Goal: Task Accomplishment & Management: Complete application form

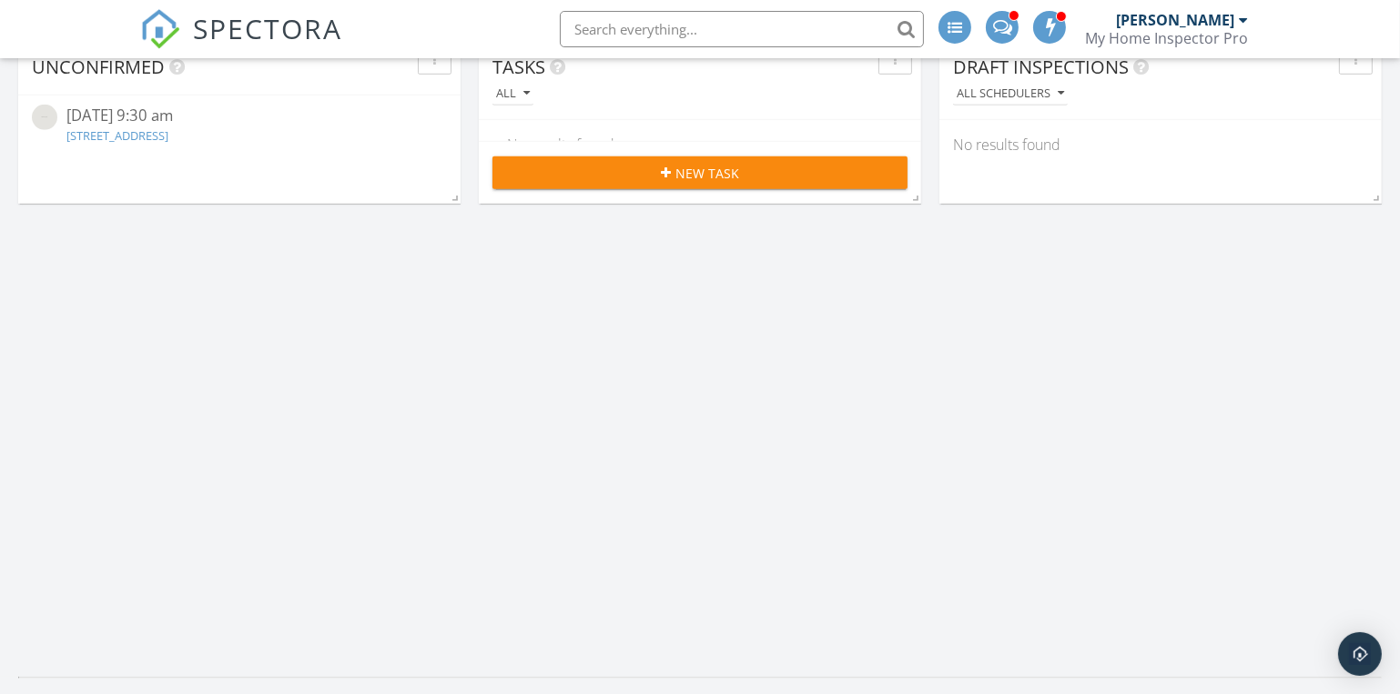
scroll to position [1240, 0]
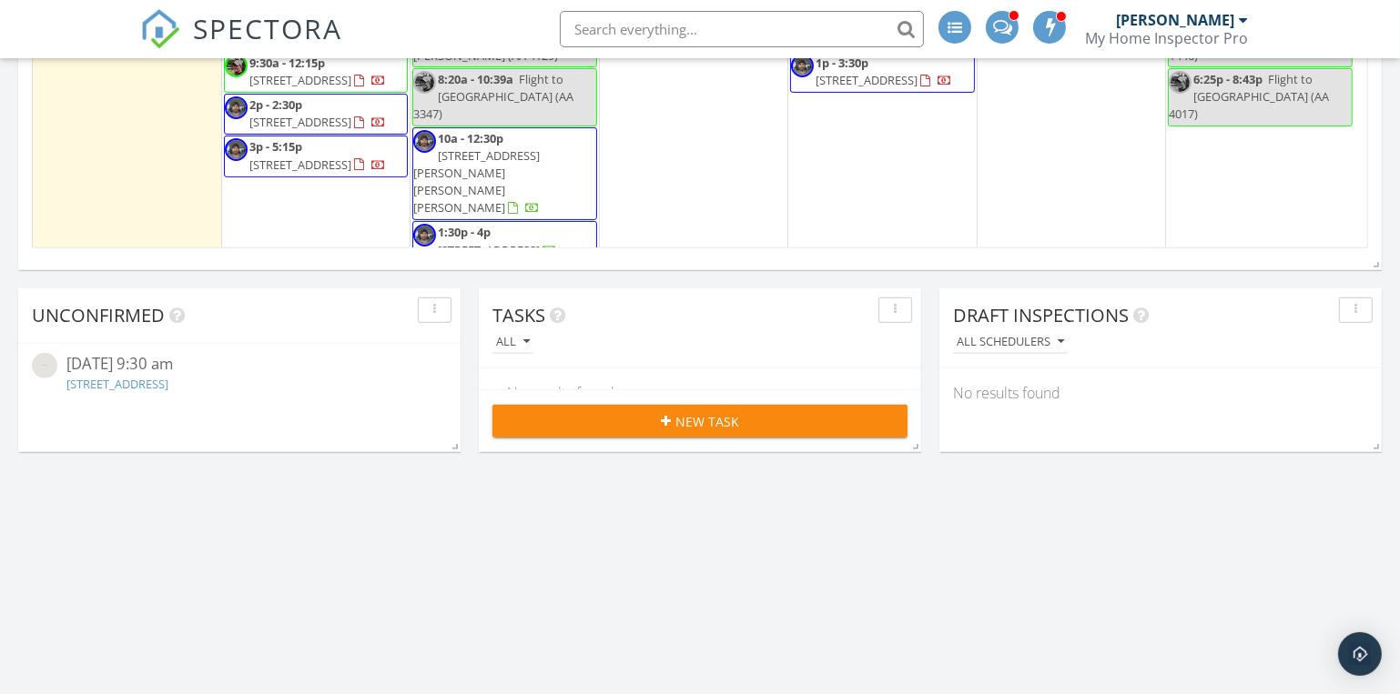
click at [134, 377] on link "12795 Summit Dr, Warsaw, MO 65355" at bounding box center [117, 384] width 102 height 16
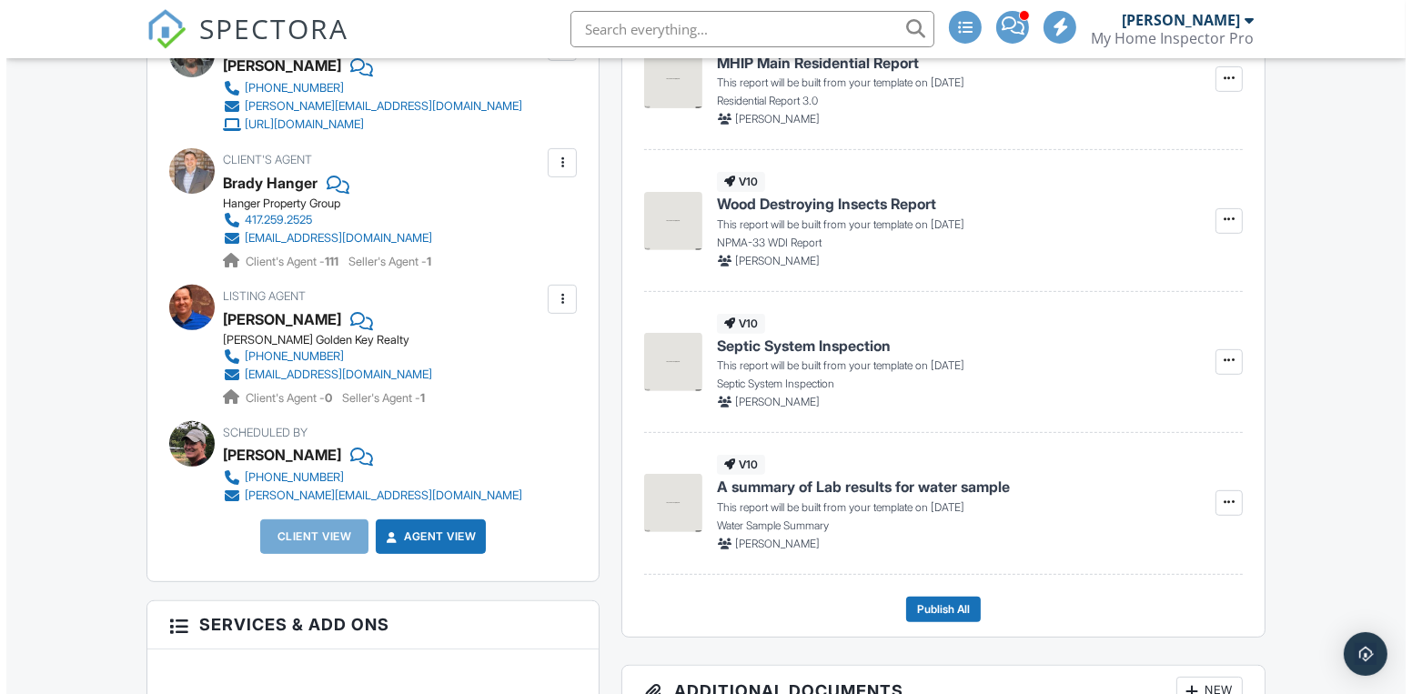
scroll to position [496, 0]
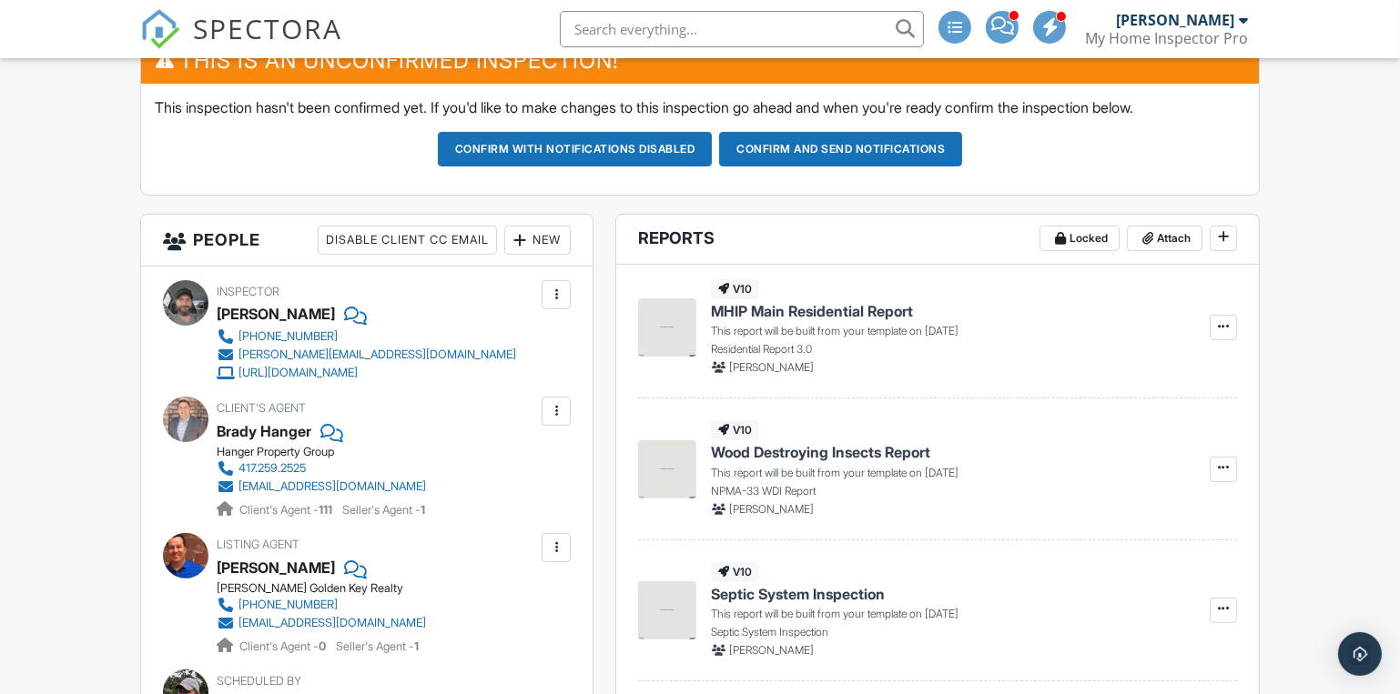
click at [547, 226] on div "New" at bounding box center [537, 240] width 66 height 29
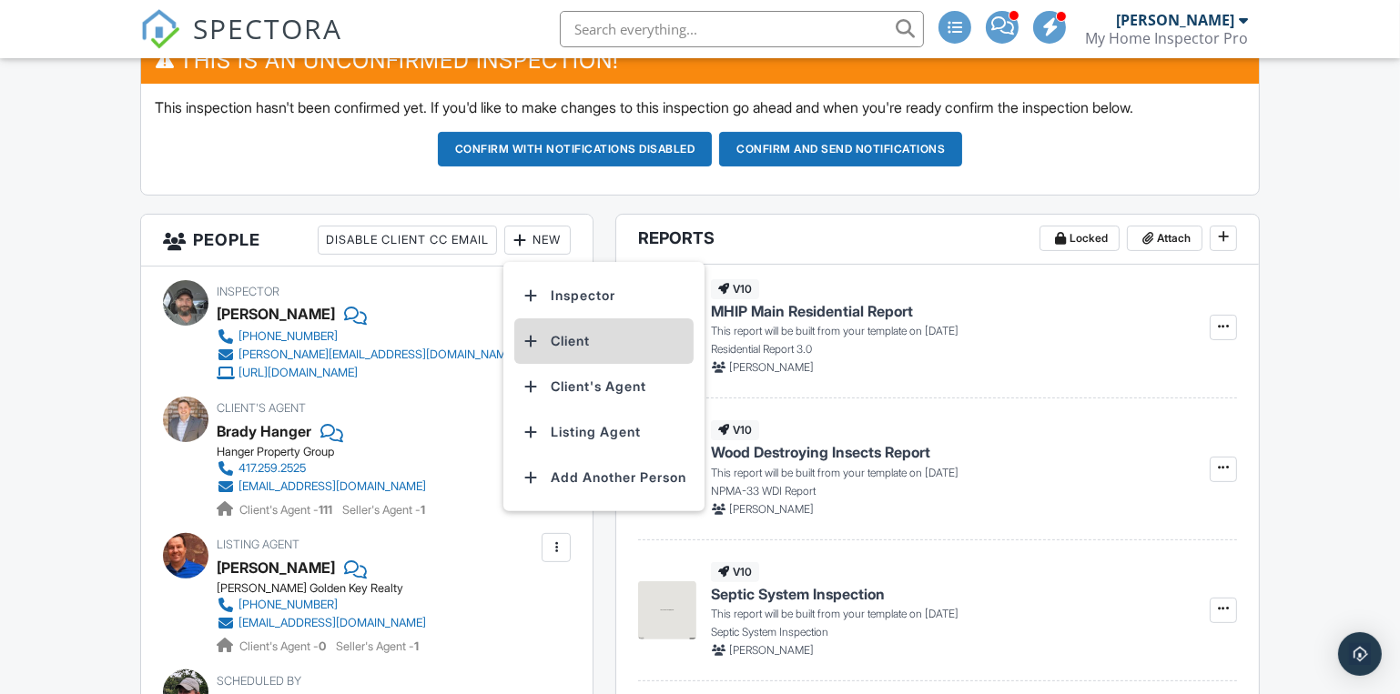
click at [563, 335] on li "Client" at bounding box center [603, 342] width 179 height 46
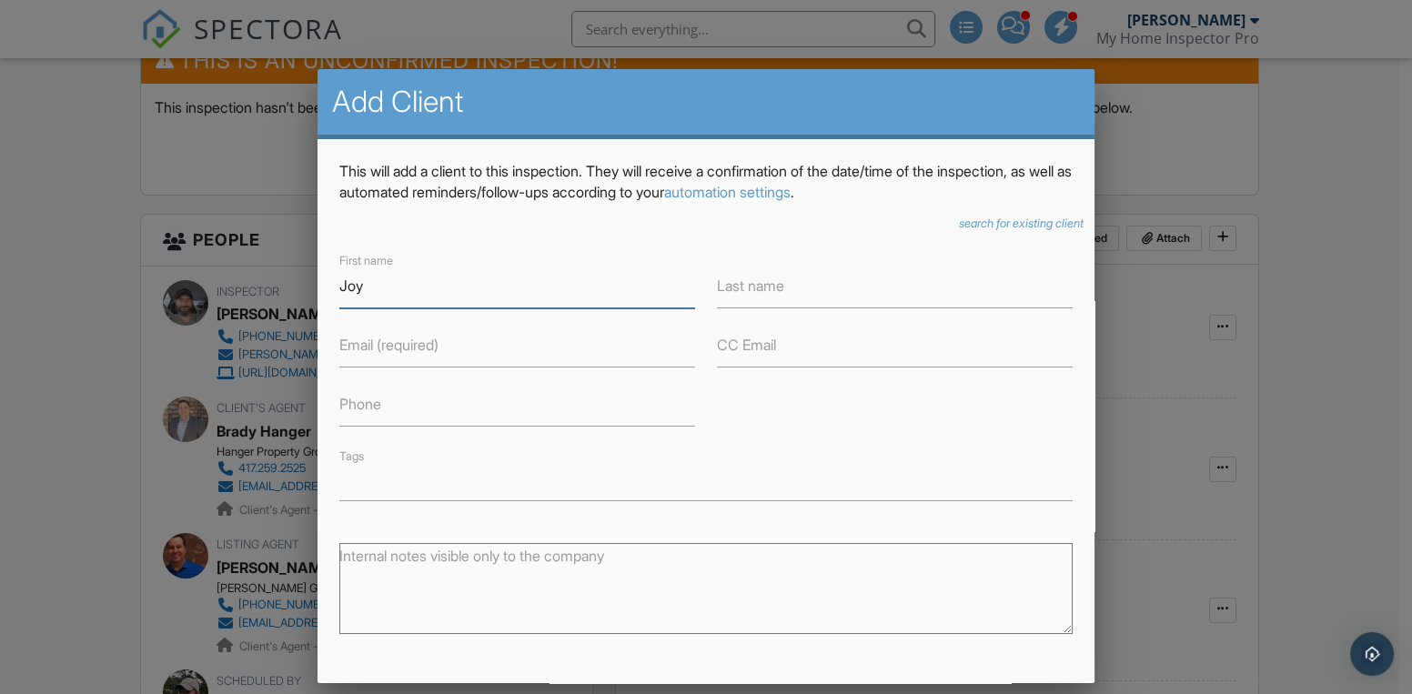
type input "Joy"
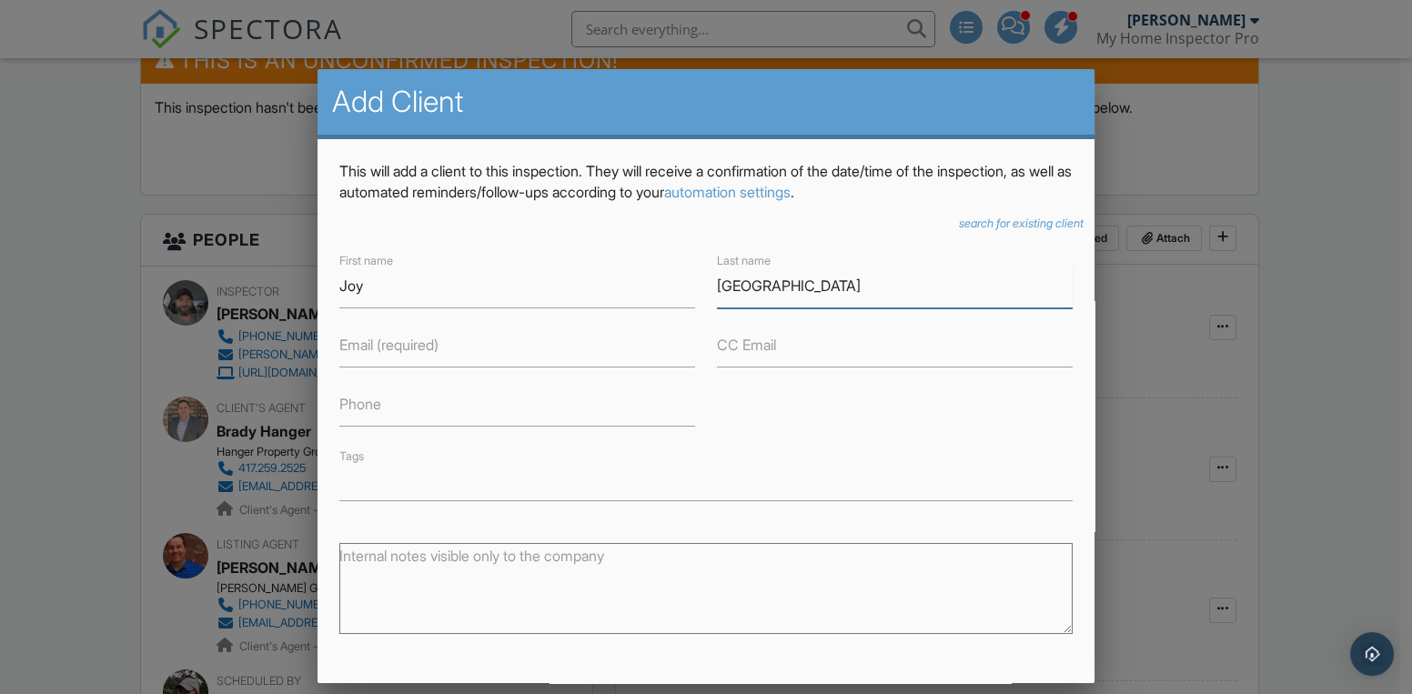
type input "Westburg"
click at [391, 405] on input "Phone" at bounding box center [517, 404] width 356 height 45
click at [362, 407] on input "8164058561" at bounding box center [517, 404] width 356 height 45
click at [396, 403] on input "816-4058561" at bounding box center [517, 404] width 356 height 45
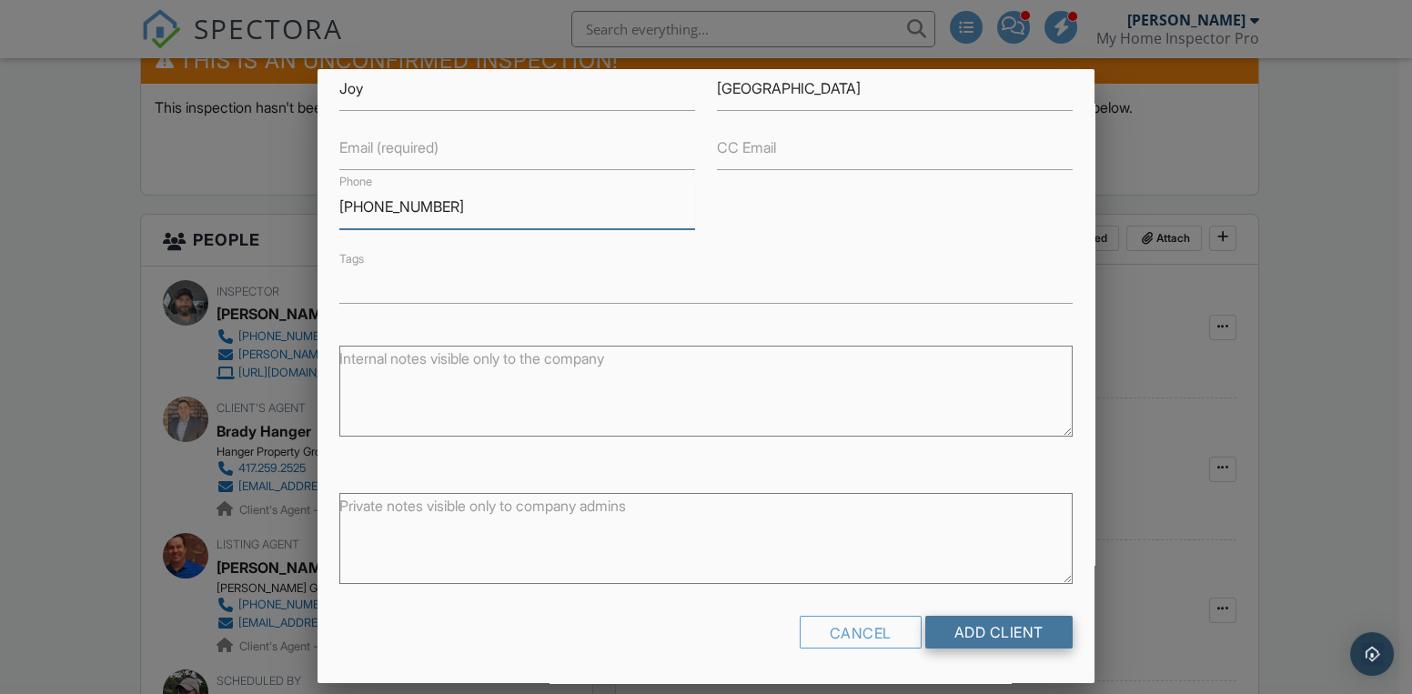
type input "816-405-8561"
click at [966, 642] on input "Add Client" at bounding box center [999, 632] width 147 height 33
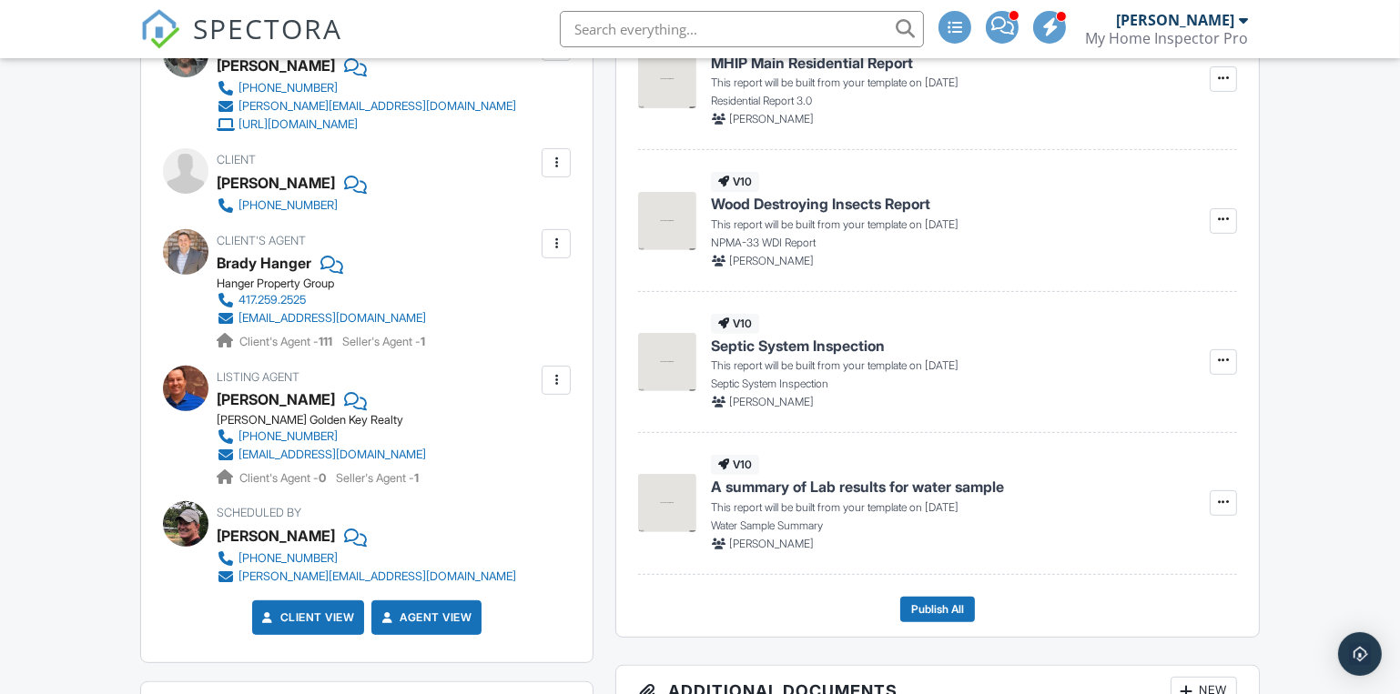
scroll to position [496, 0]
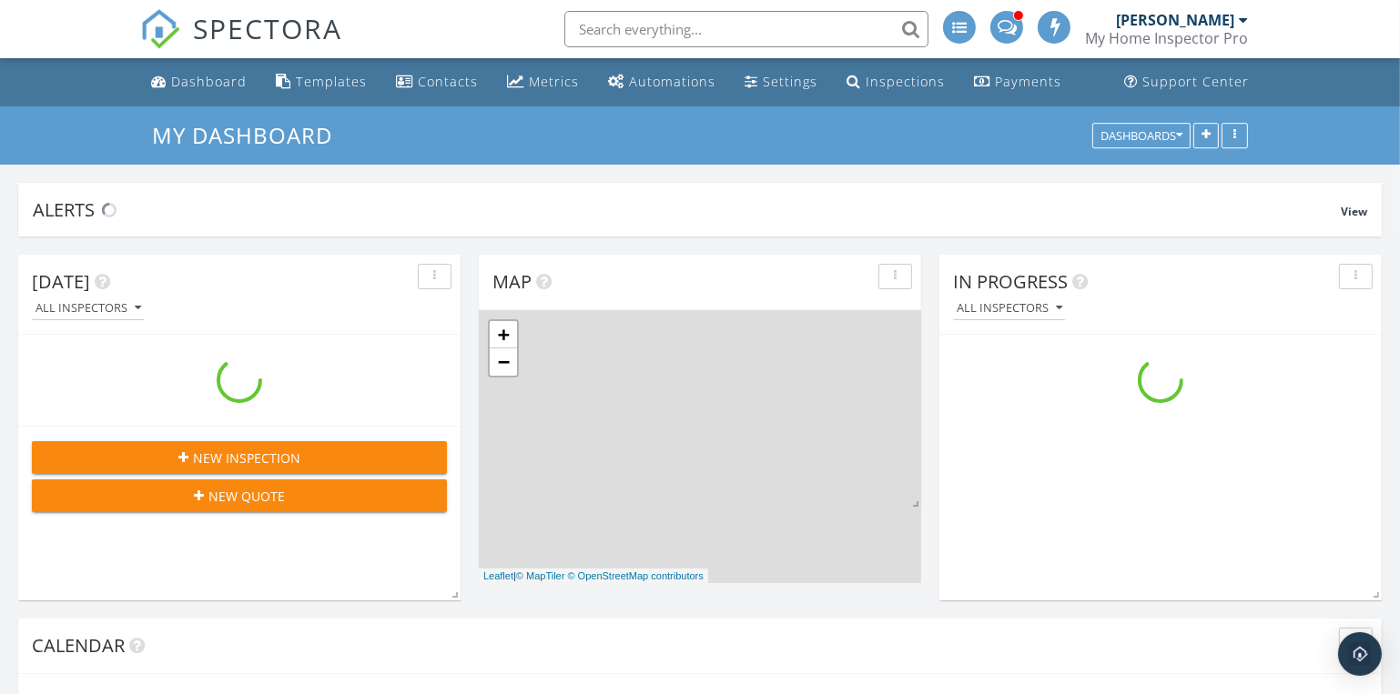
scroll to position [1956, 1426]
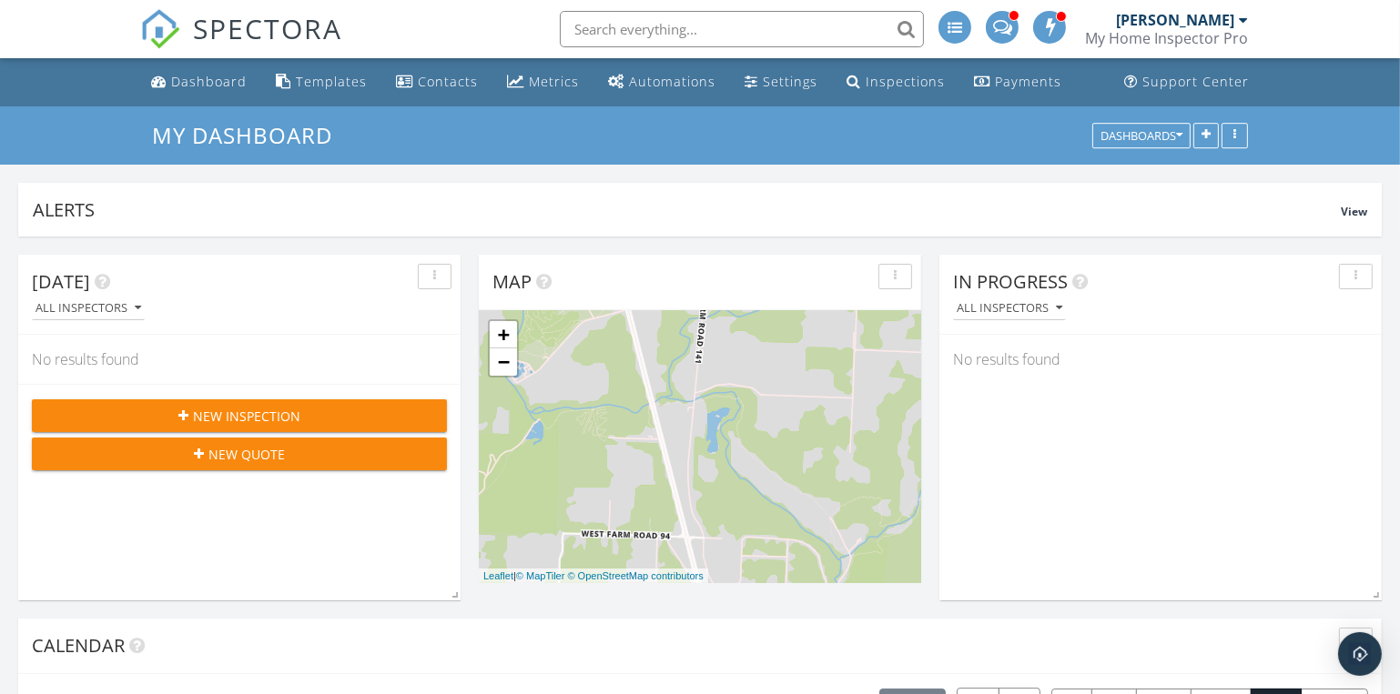
click at [220, 418] on span "New Inspection" at bounding box center [246, 416] width 107 height 19
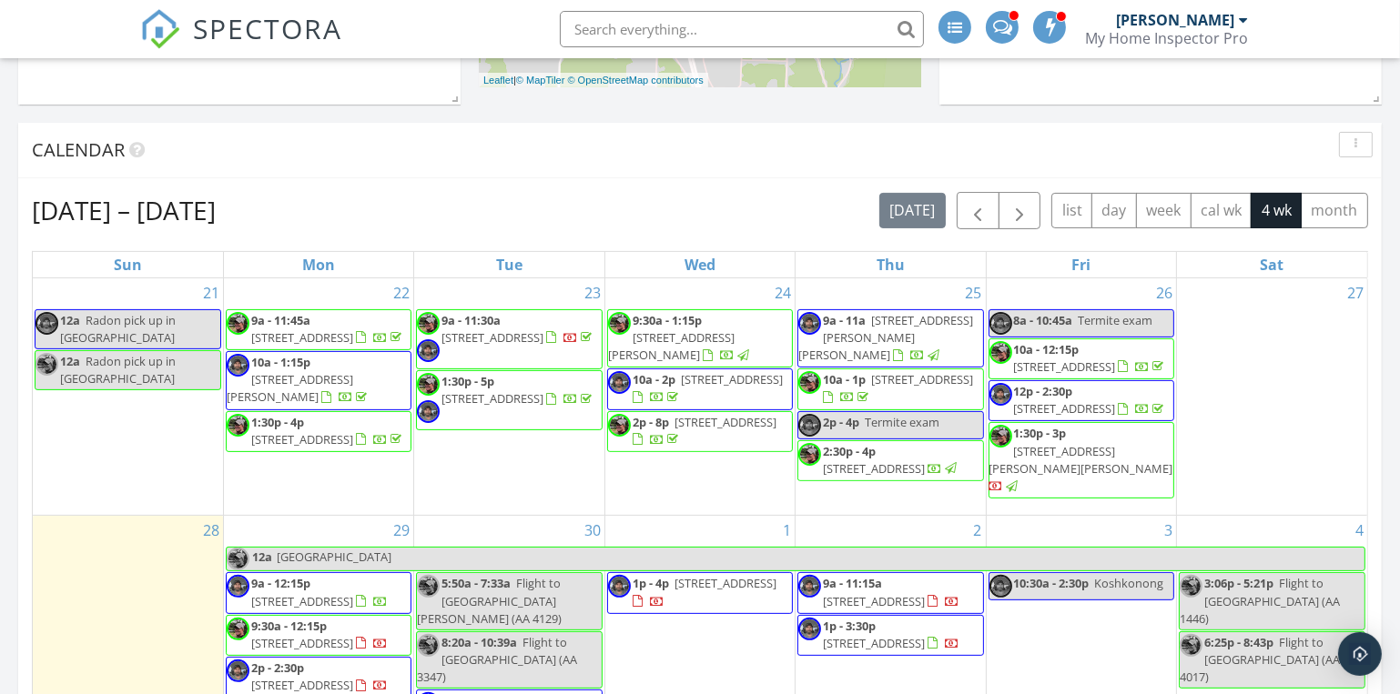
scroll to position [744, 0]
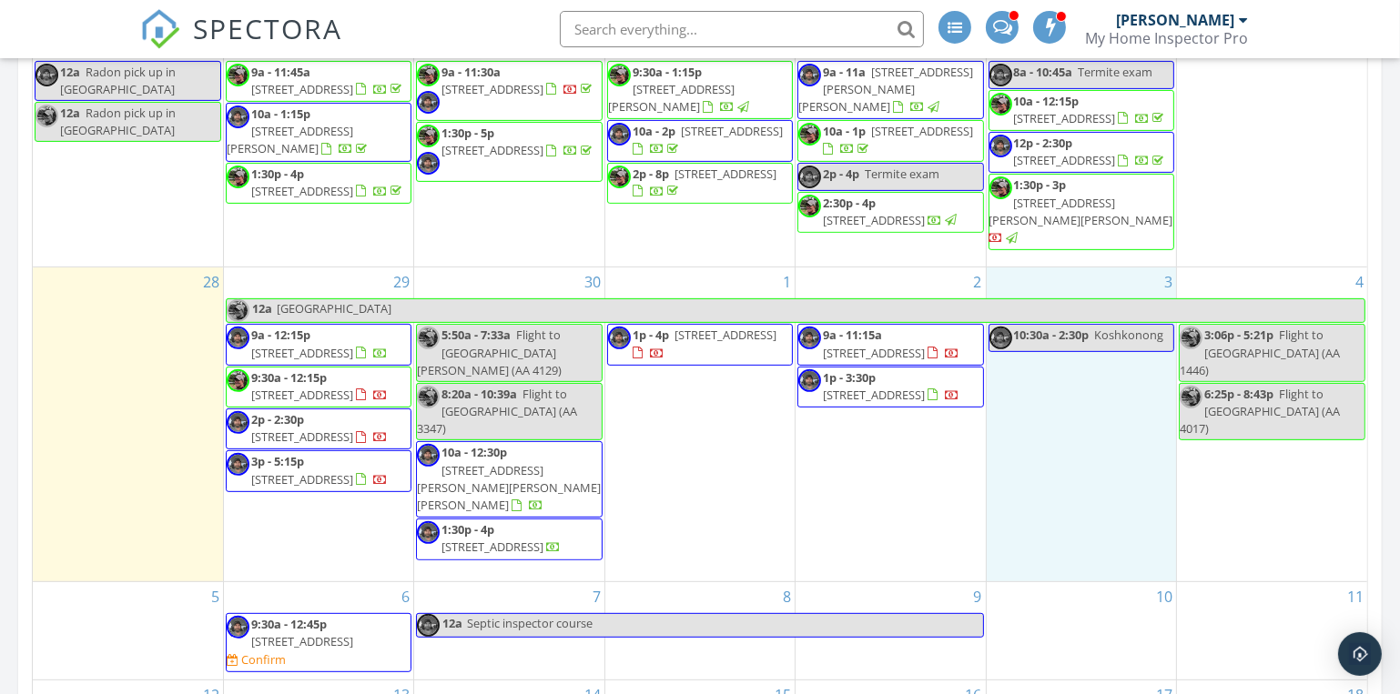
click at [1071, 402] on div "3 10:30a - 2:30p Koshkonong" at bounding box center [1080, 425] width 189 height 314
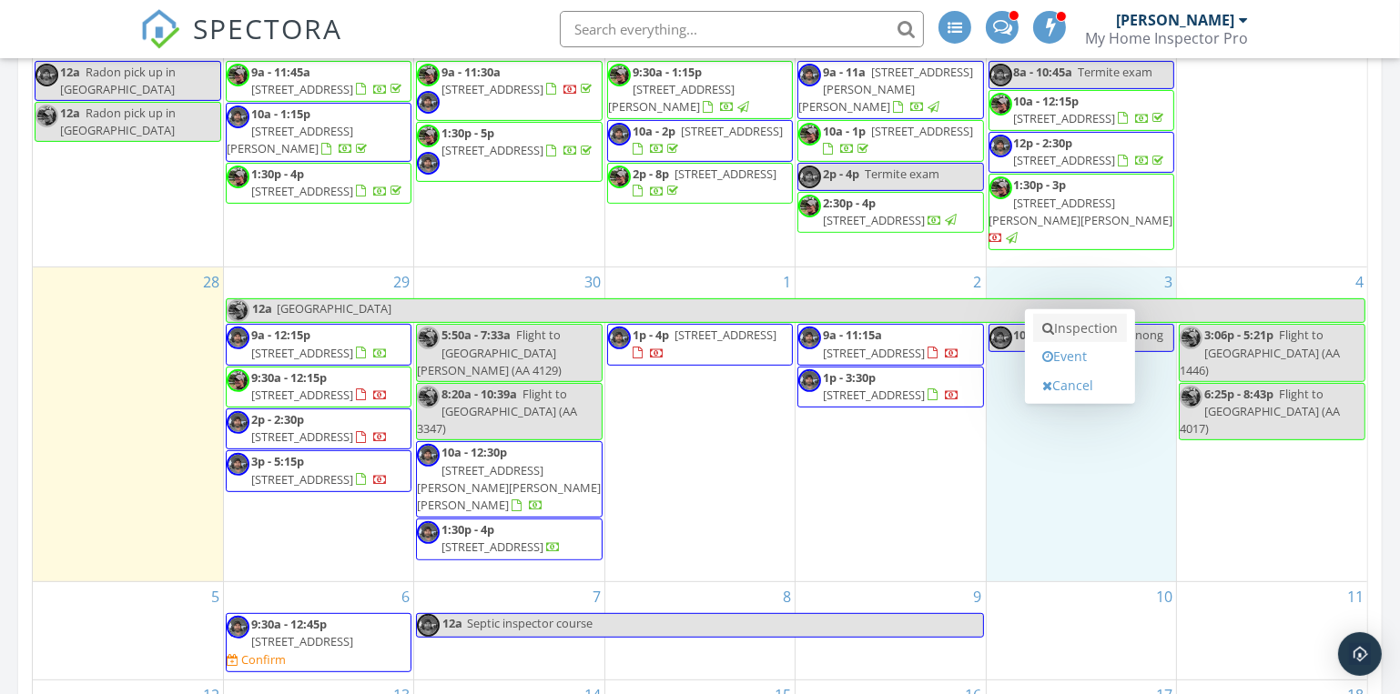
click at [1085, 331] on link "Inspection" at bounding box center [1080, 328] width 94 height 29
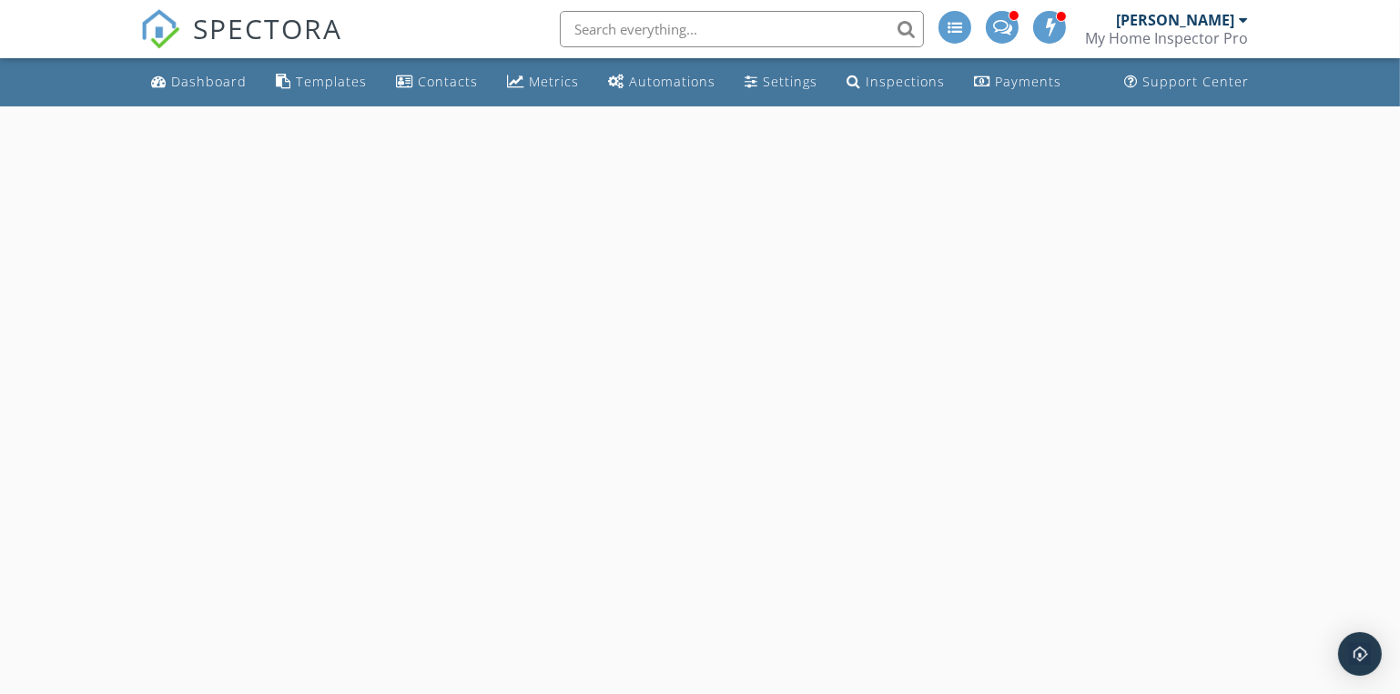
select select "9"
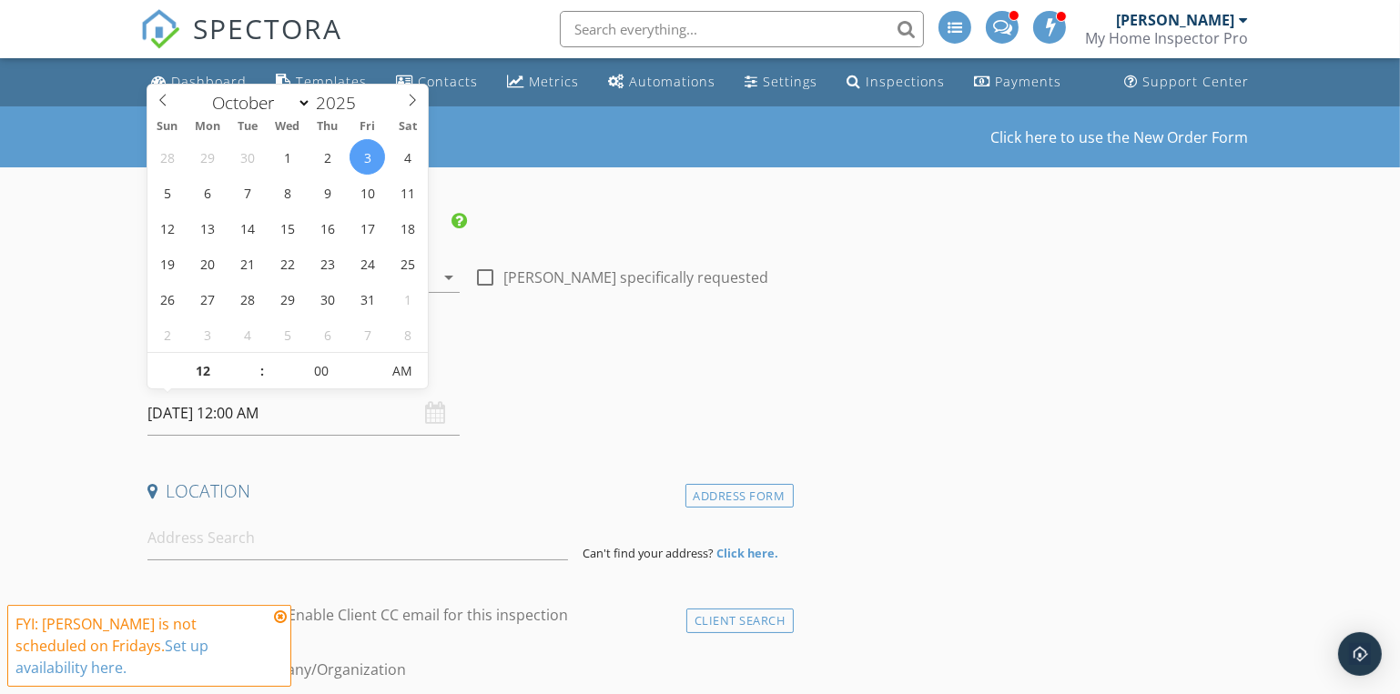
click at [253, 406] on input "[DATE] 12:00 AM" at bounding box center [303, 413] width 312 height 45
type input "11"
type input "[DATE] 11:00 PM"
click at [251, 383] on span at bounding box center [253, 380] width 13 height 18
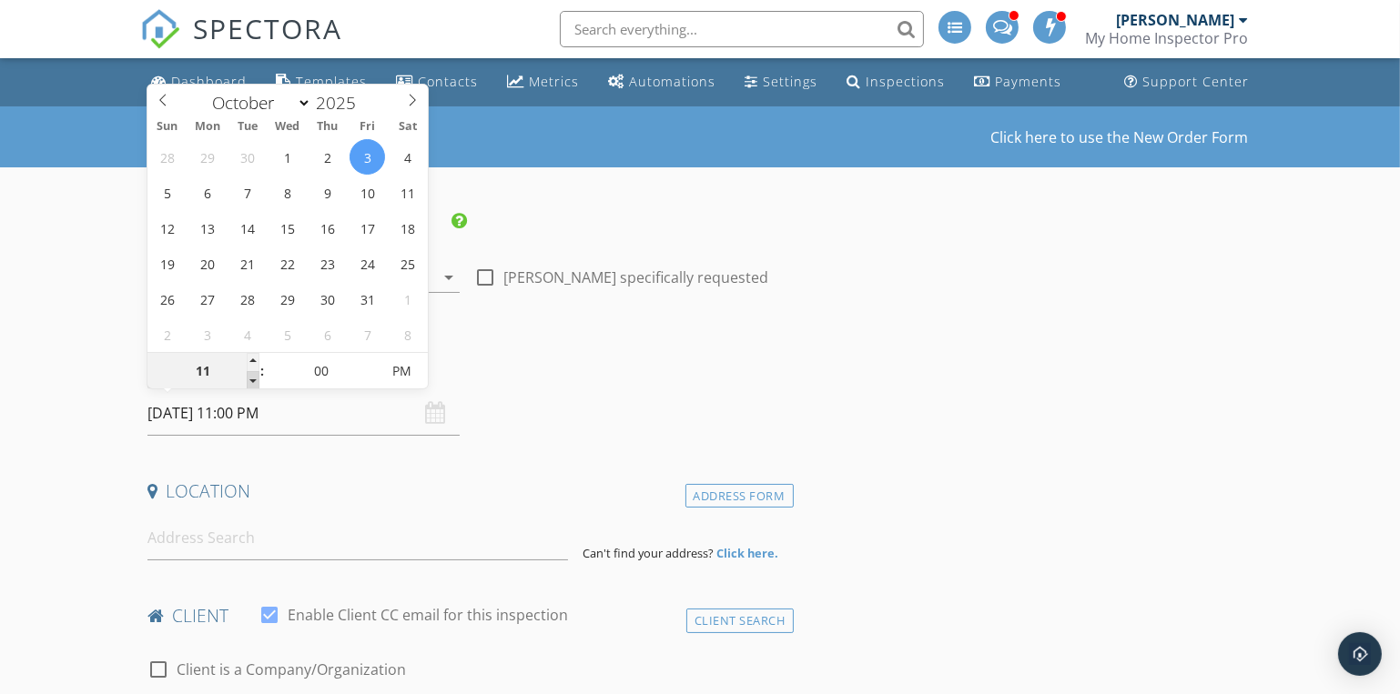
type input "10"
type input "[DATE] 10:00 PM"
click at [251, 383] on span at bounding box center [253, 380] width 13 height 18
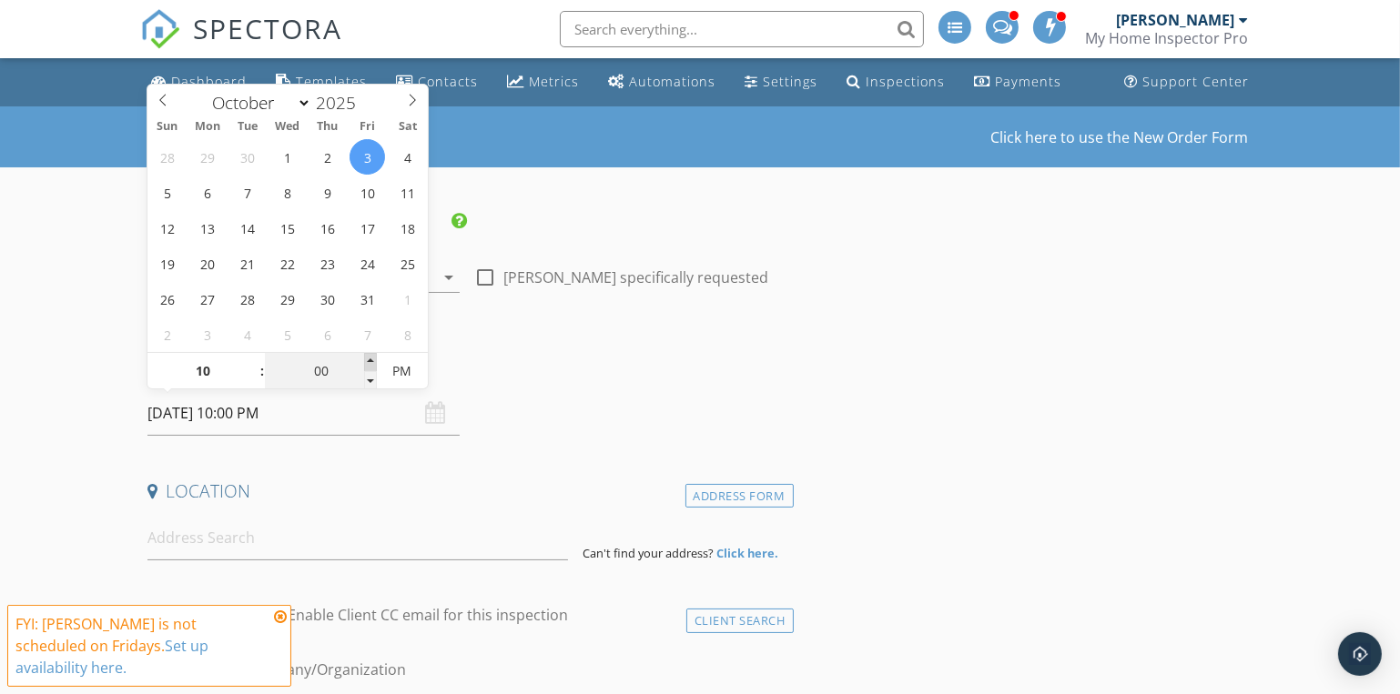
type input "05"
type input "[DATE] 10:05 PM"
click at [370, 357] on span at bounding box center [370, 362] width 13 height 18
type input "10"
type input "[DATE] 10:10 PM"
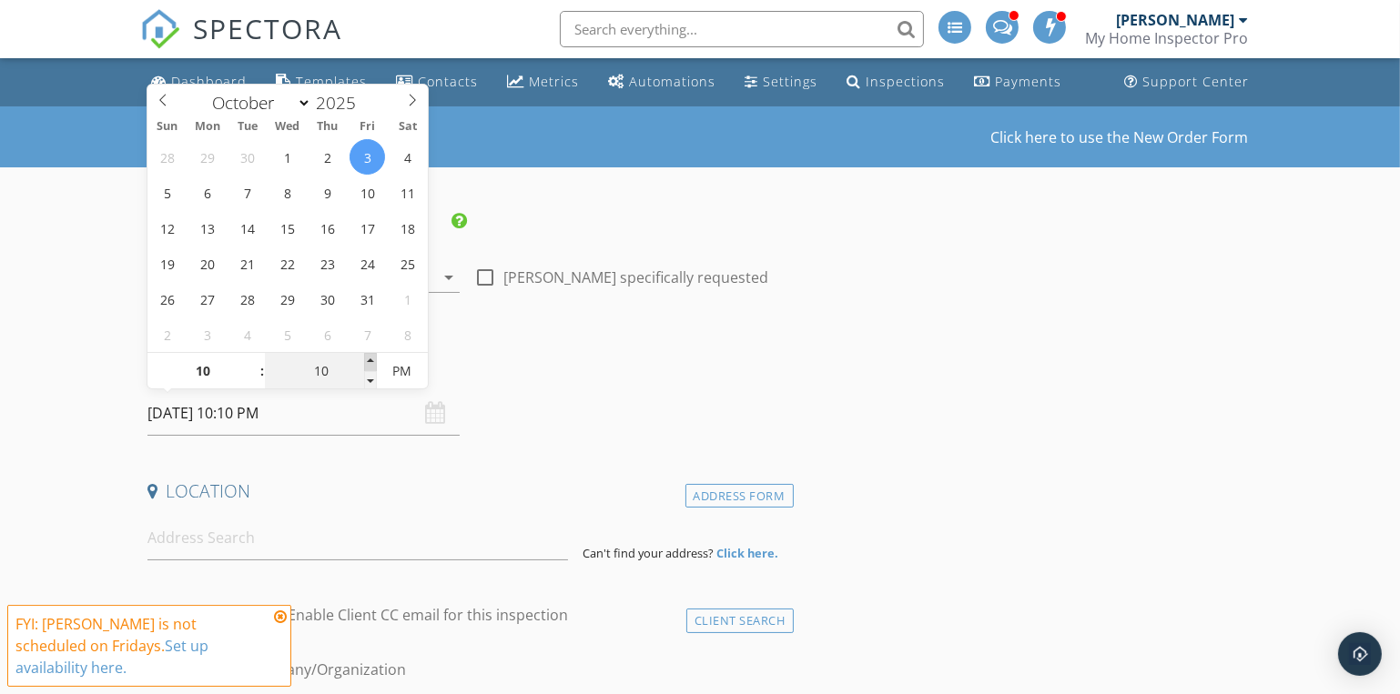
click at [370, 357] on span at bounding box center [370, 362] width 13 height 18
type input "15"
type input "[DATE] 10:15 PM"
click at [370, 357] on span at bounding box center [370, 362] width 13 height 18
type input "20"
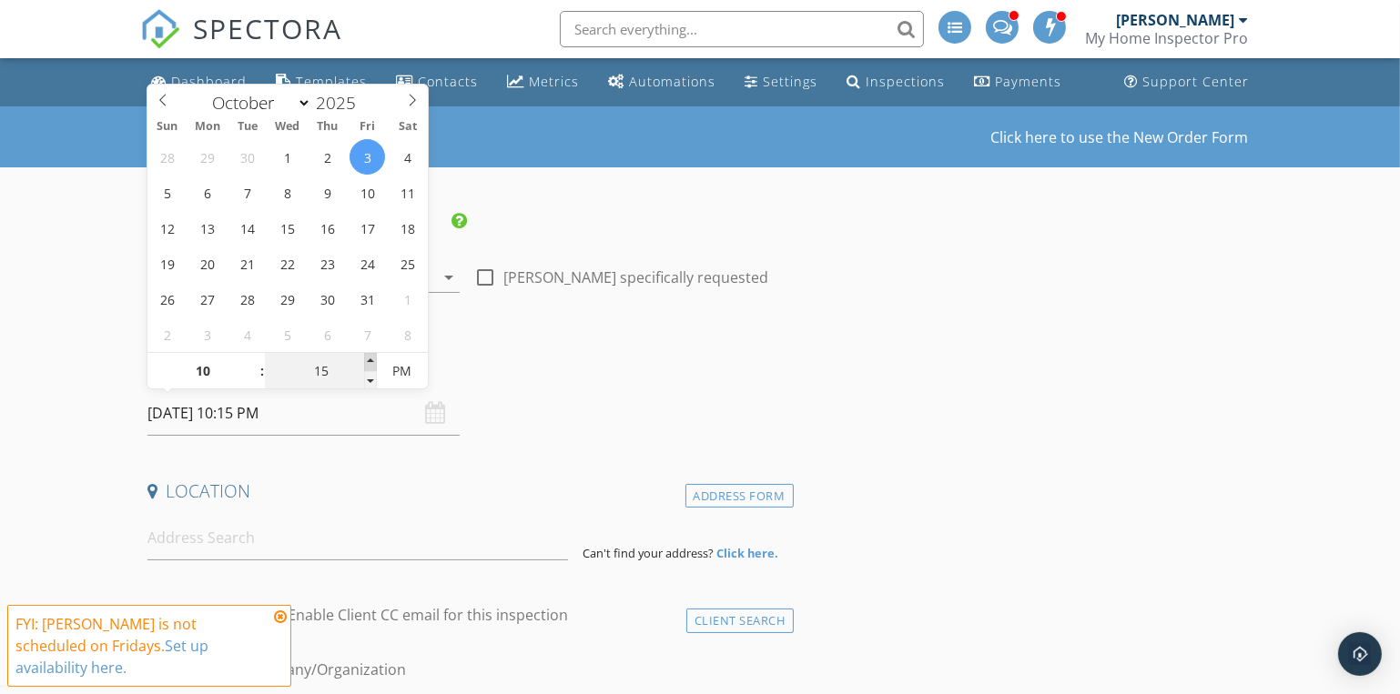
type input "[DATE] 10:20 PM"
click at [370, 357] on span at bounding box center [370, 362] width 13 height 18
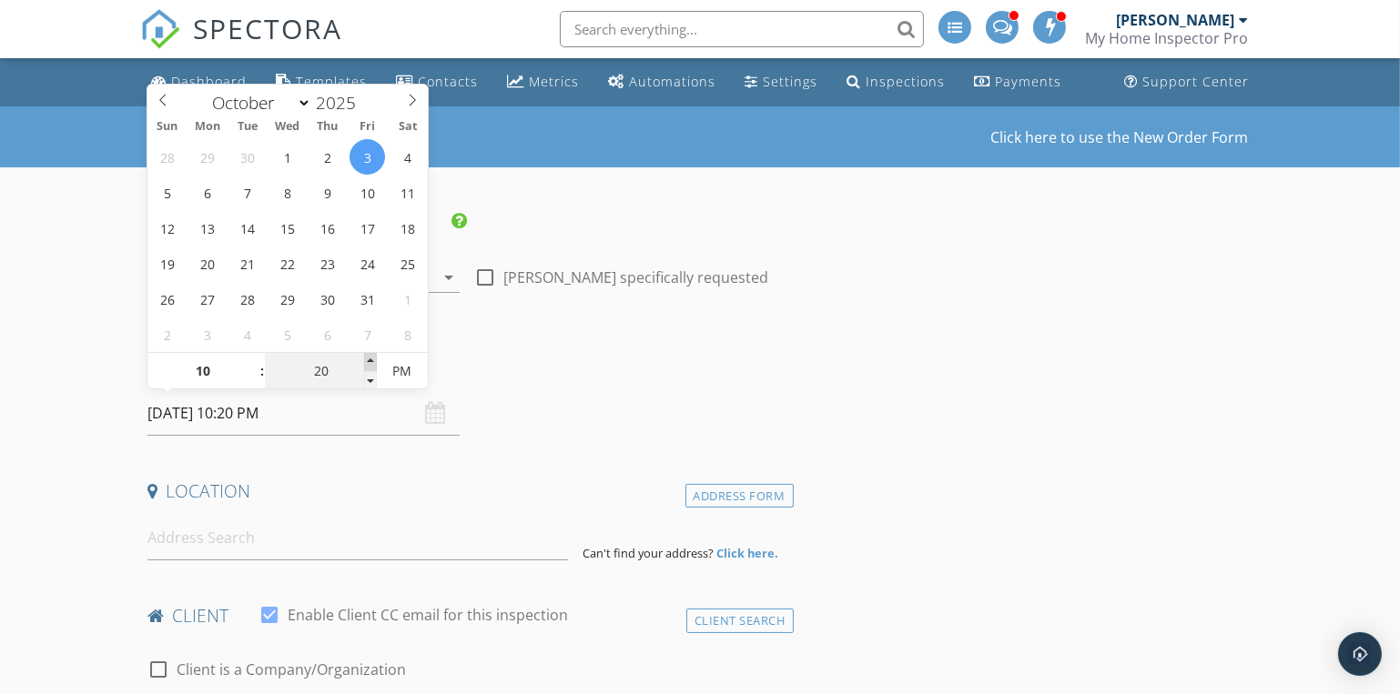
type input "25"
type input "[DATE] 10:25 PM"
click at [370, 357] on span at bounding box center [370, 362] width 13 height 18
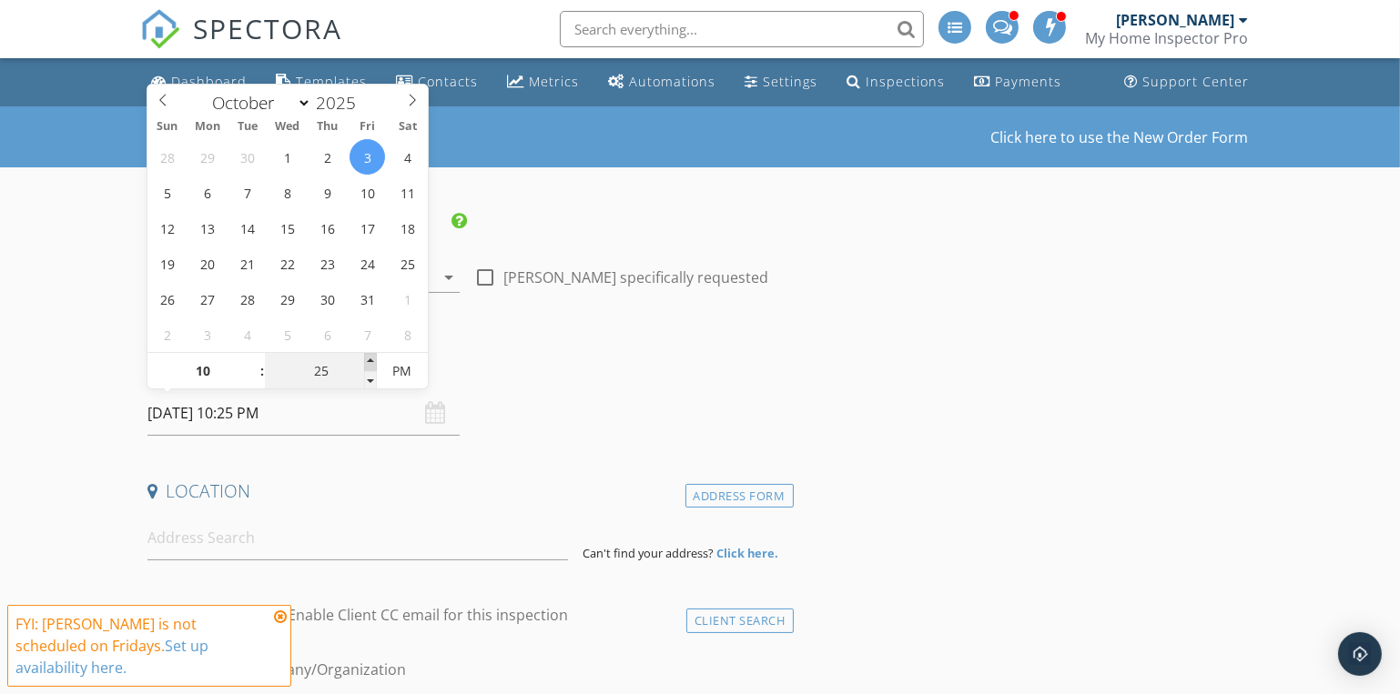
type input "30"
click at [370, 357] on span at bounding box center [370, 362] width 13 height 18
type input "[DATE] 10:30 AM"
click at [403, 367] on span "PM" at bounding box center [402, 371] width 50 height 36
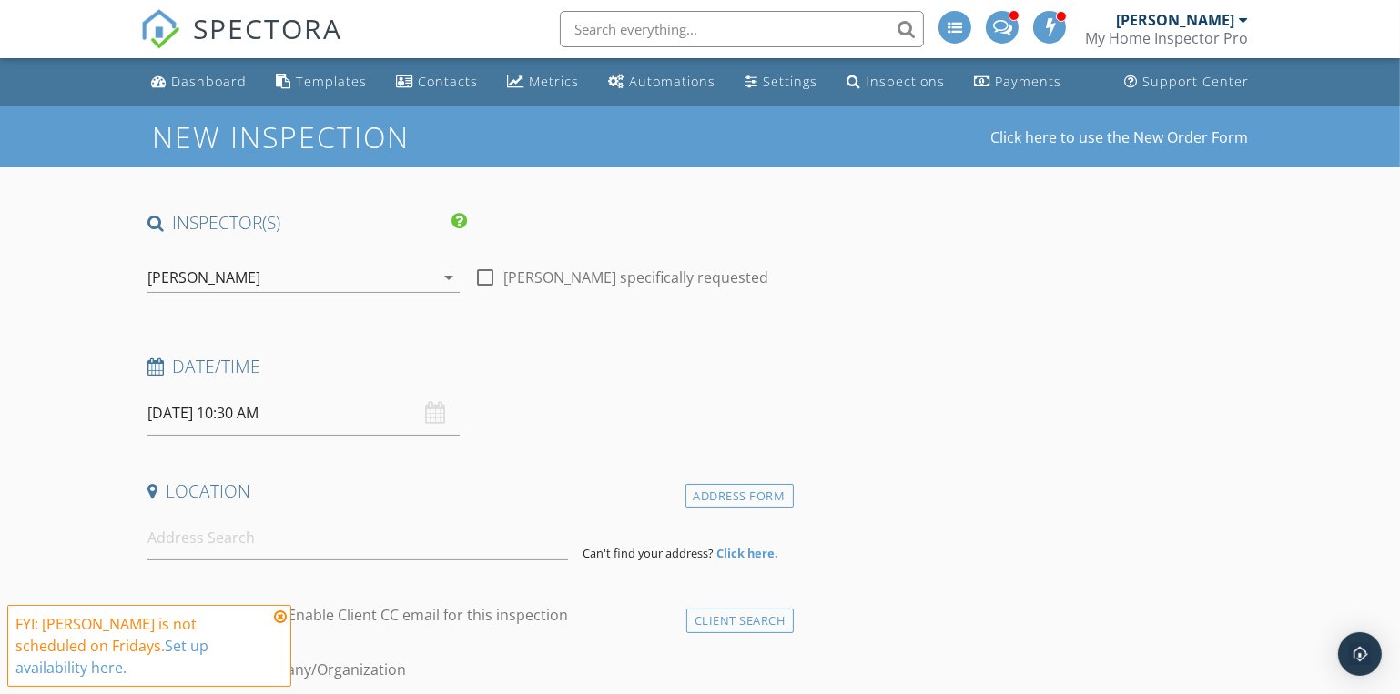
click at [630, 355] on h4 "Date/Time" at bounding box center [466, 367] width 639 height 24
click at [158, 549] on input at bounding box center [357, 538] width 420 height 45
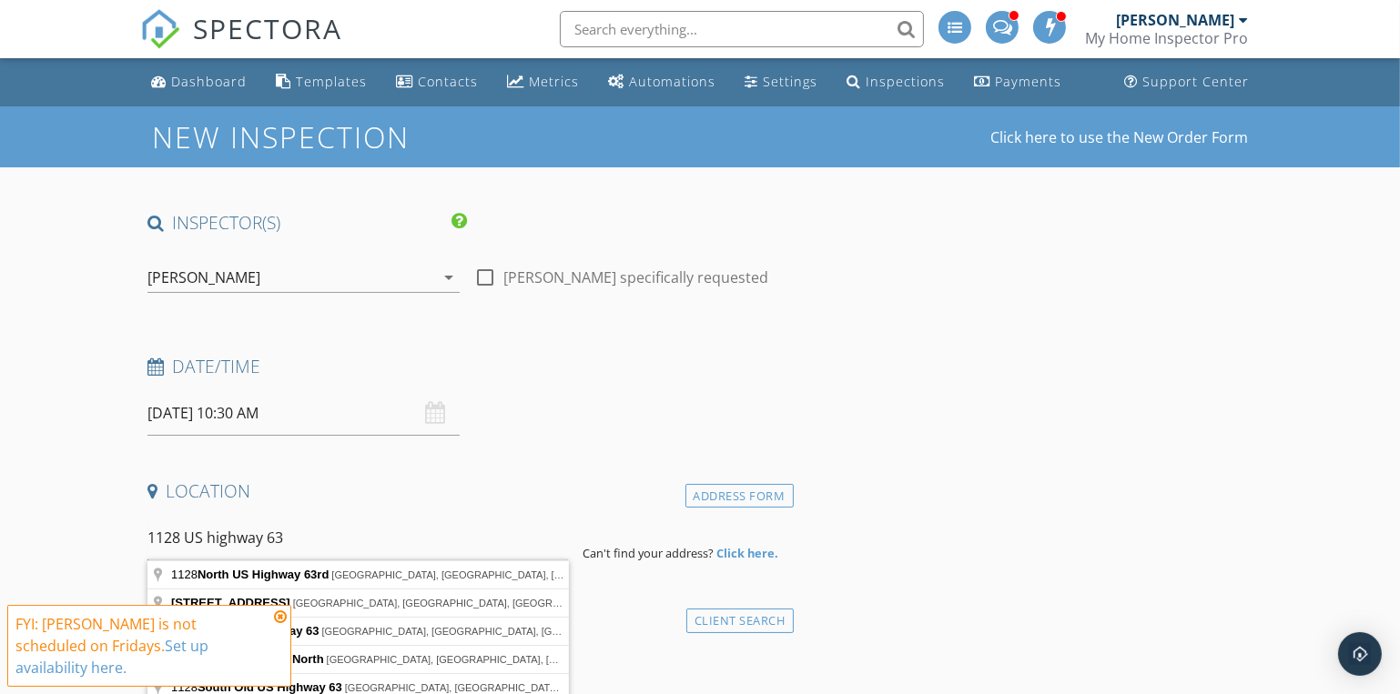
scroll to position [248, 0]
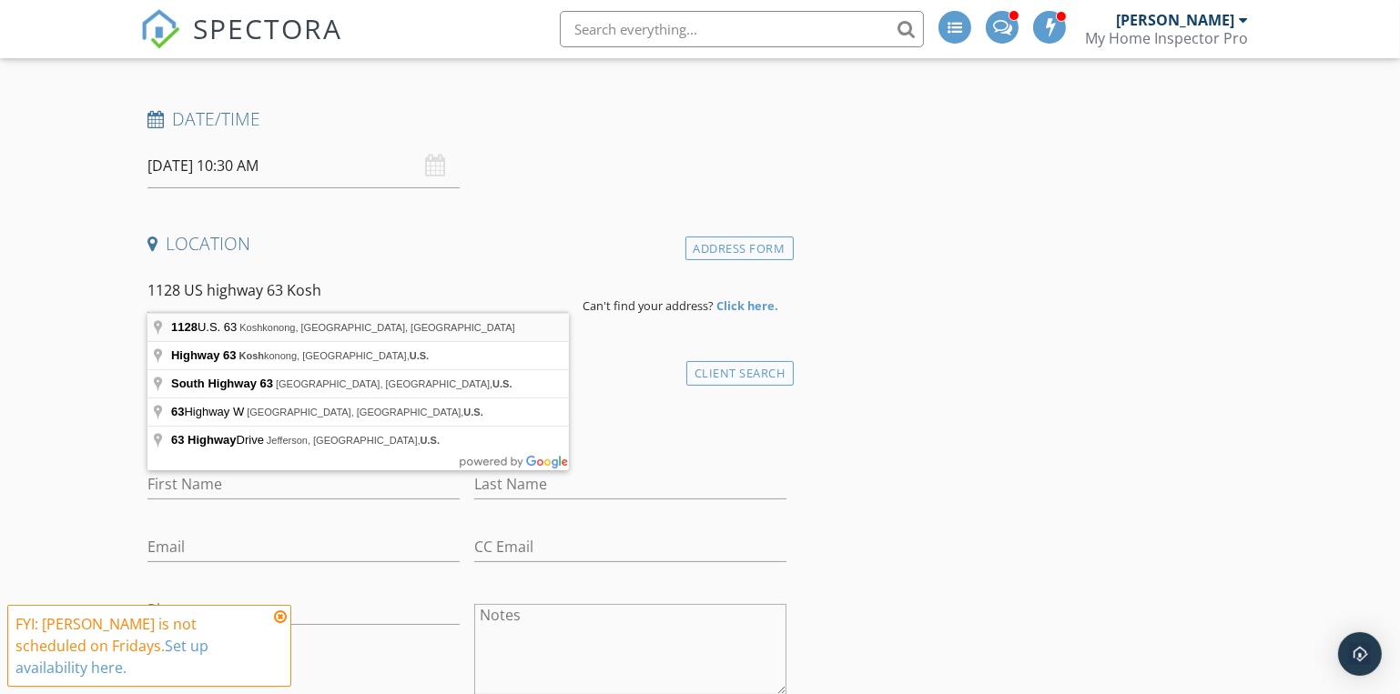
type input "[STREET_ADDRESS]"
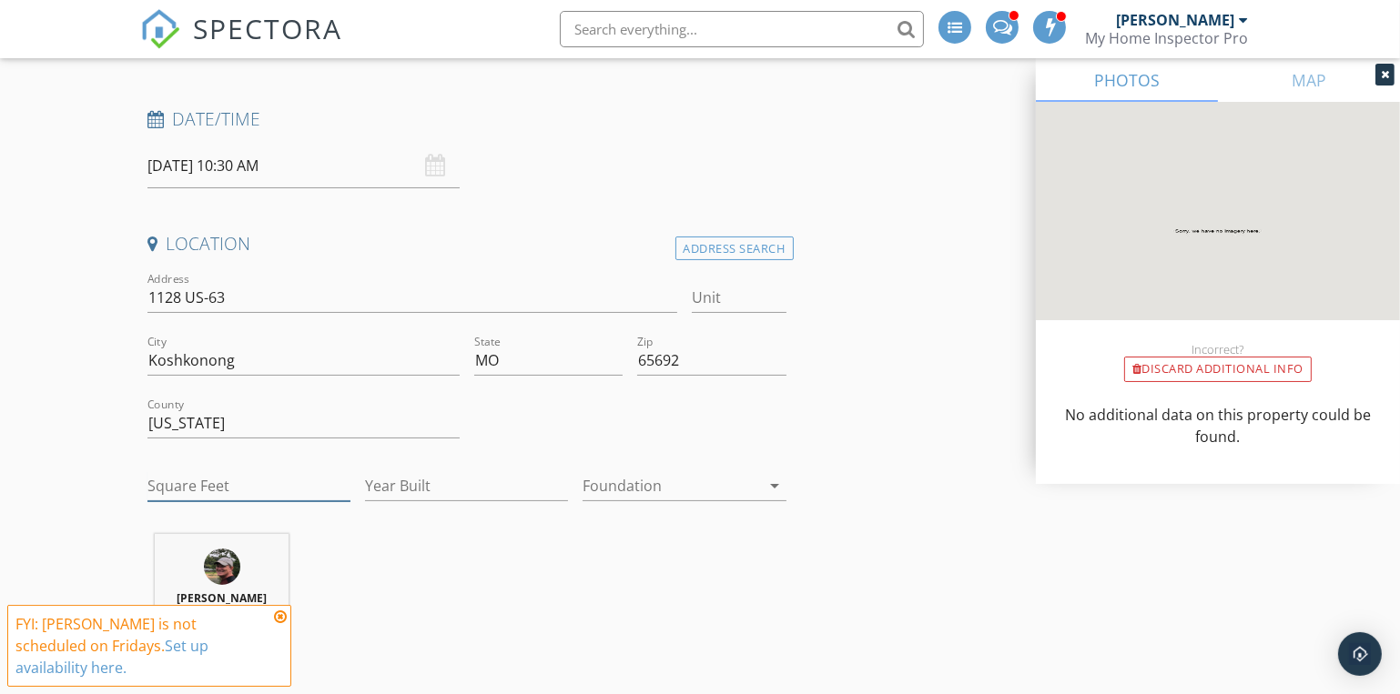
click at [183, 488] on input "Square Feet" at bounding box center [248, 486] width 203 height 30
type input "2800"
type input "1994"
click at [645, 487] on div at bounding box center [670, 485] width 177 height 29
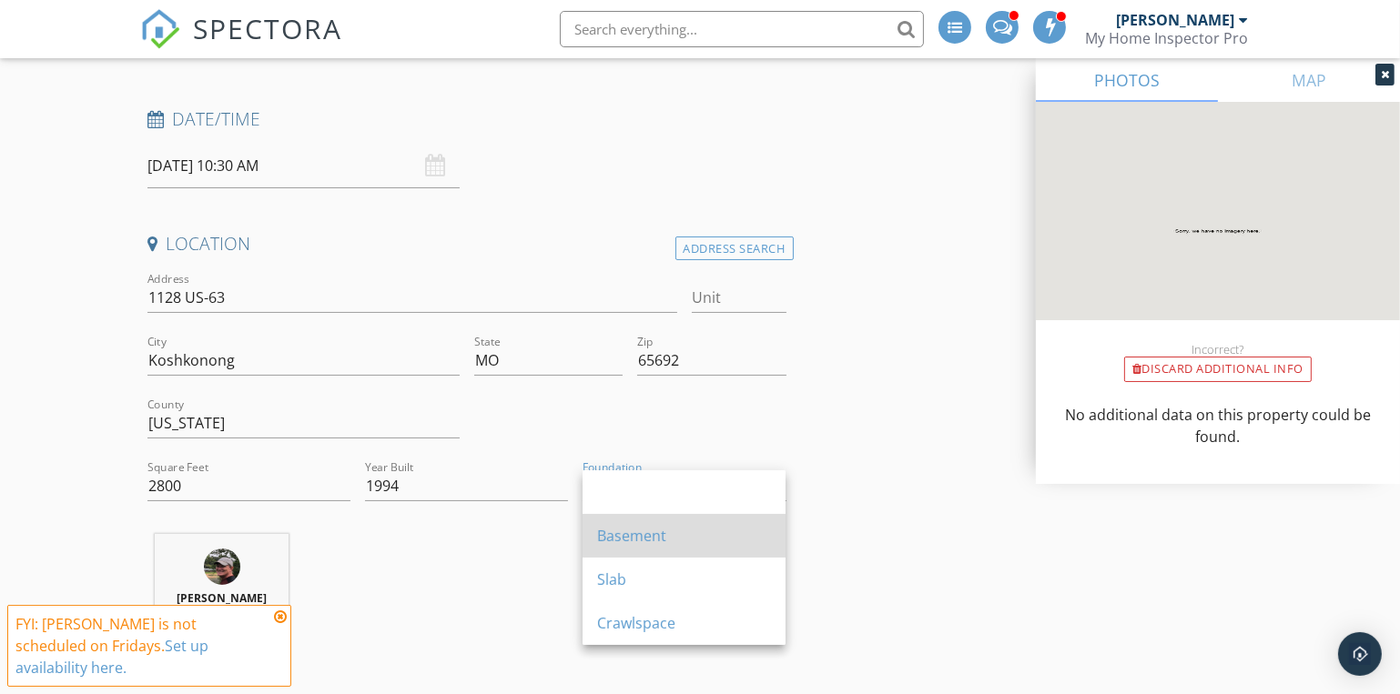
click at [623, 543] on div "Basement" at bounding box center [684, 536] width 174 height 22
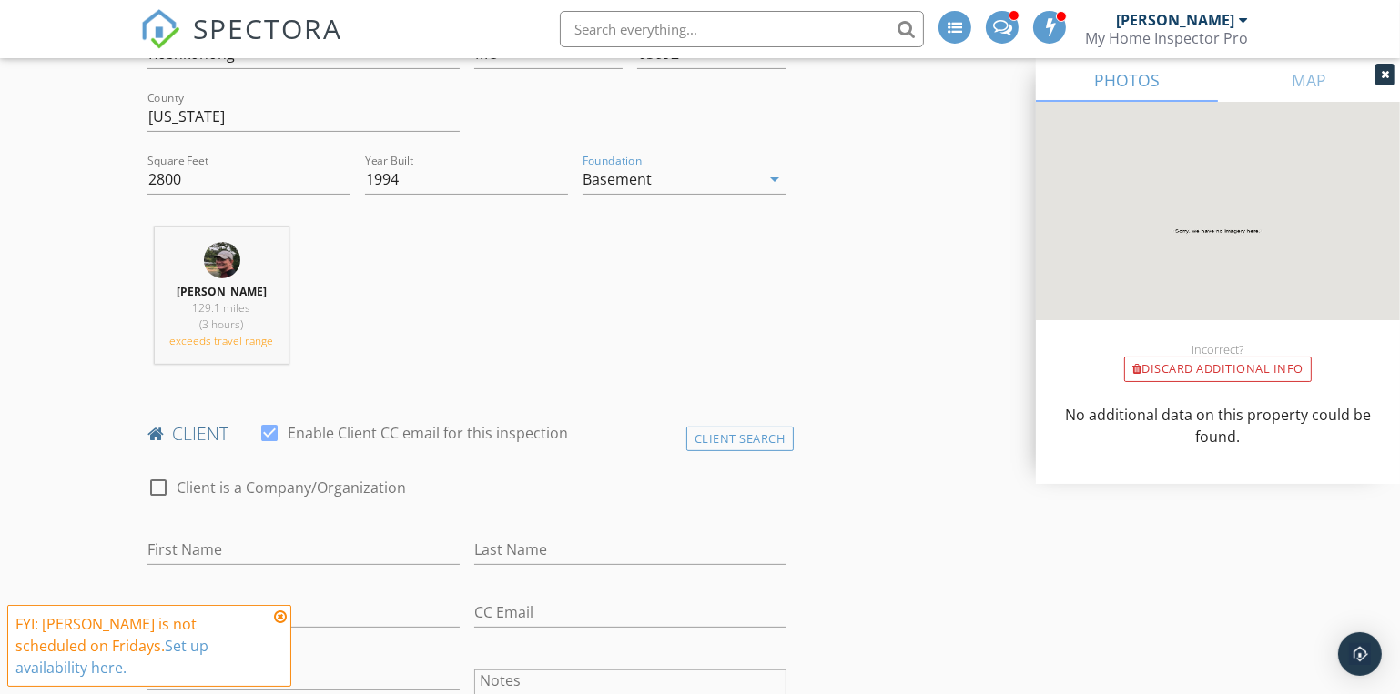
scroll to position [744, 0]
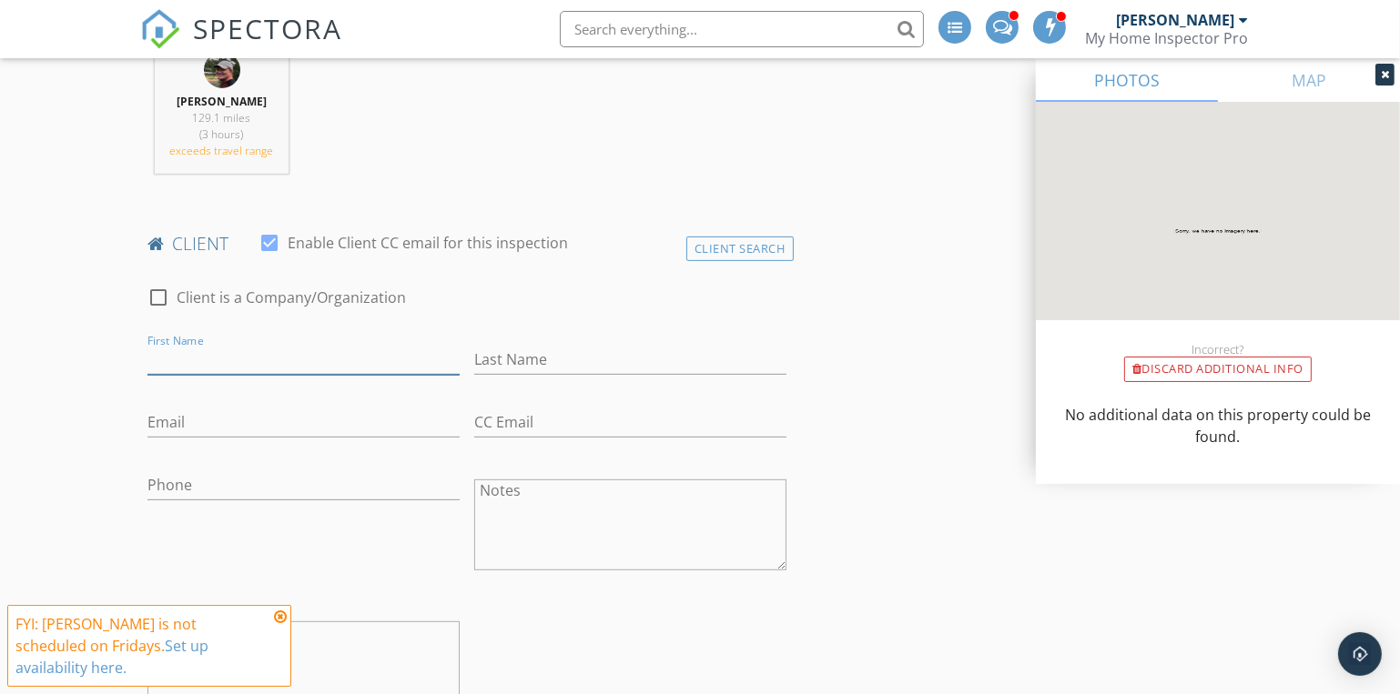
click at [167, 358] on input "First Name" at bounding box center [303, 360] width 312 height 30
type input "Shawnee"
type input "[PERSON_NAME]"
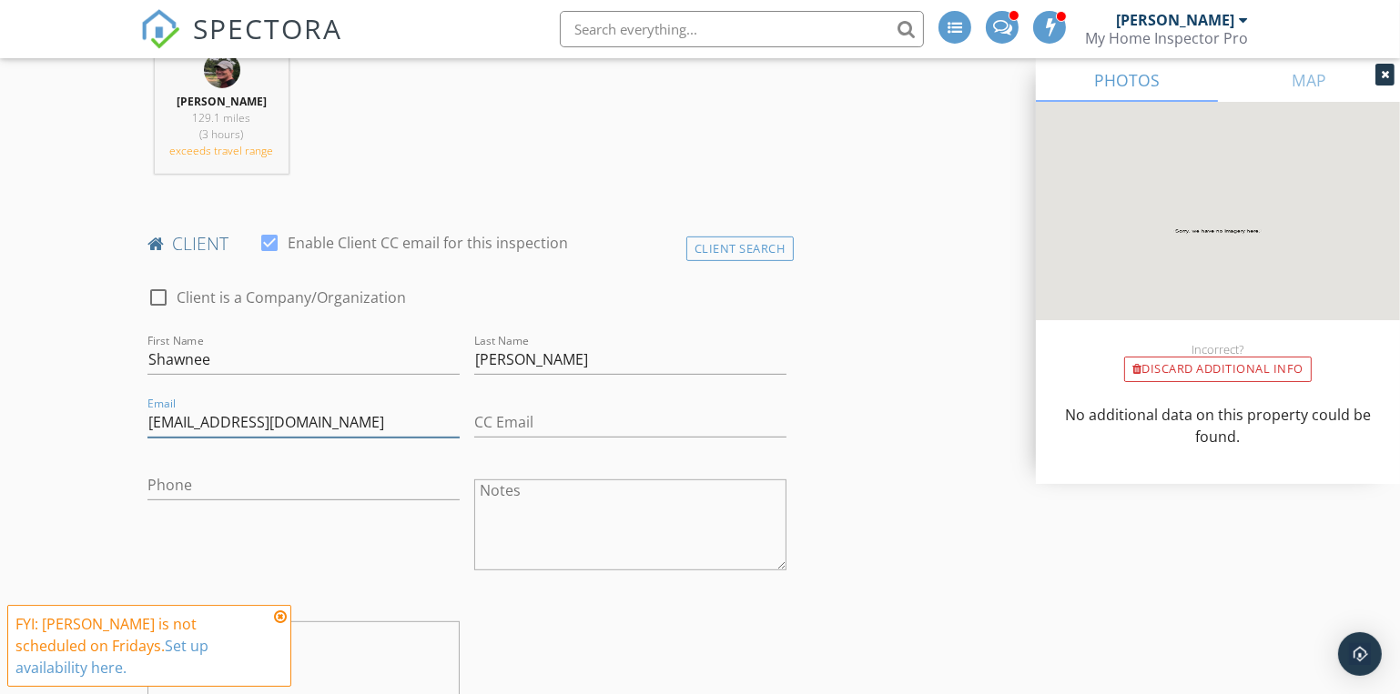
type input "[EMAIL_ADDRESS][DOMAIN_NAME]"
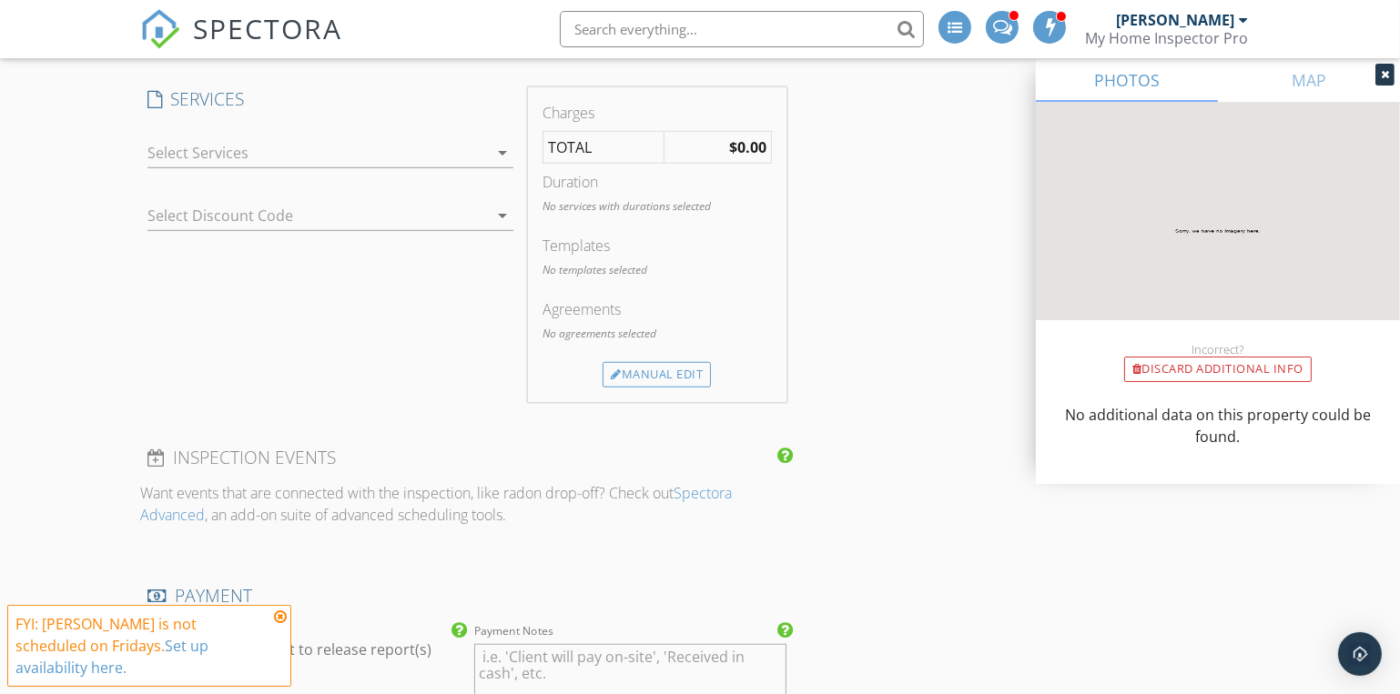
scroll to position [1489, 0]
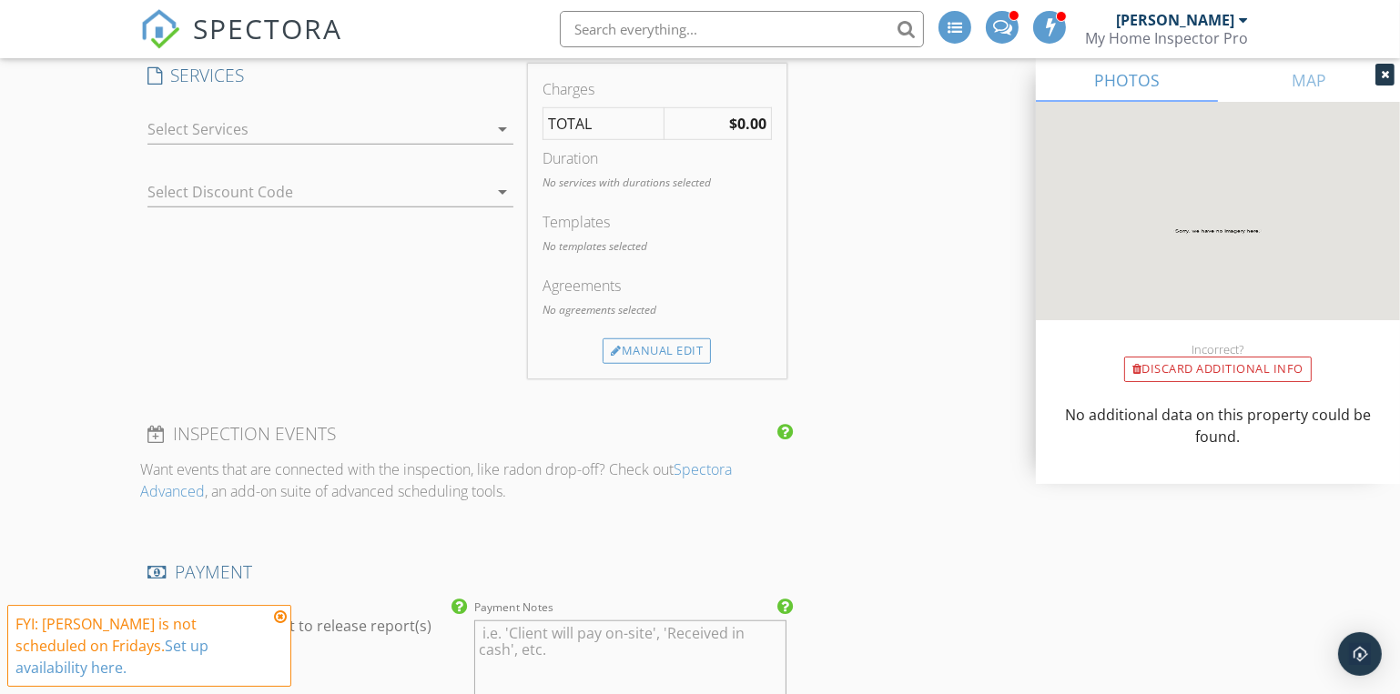
type input "[PHONE_NUMBER]"
click at [261, 133] on div at bounding box center [317, 129] width 341 height 29
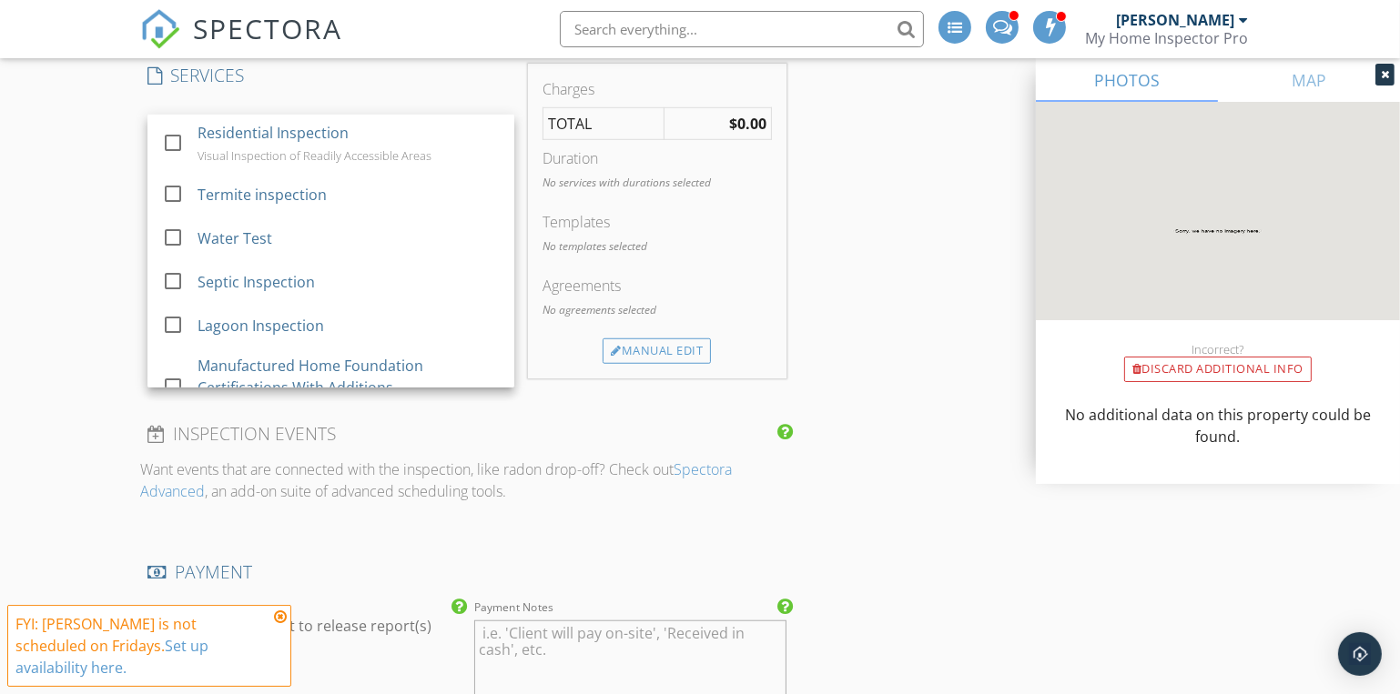
click at [261, 133] on div "Residential Inspection" at bounding box center [272, 133] width 151 height 22
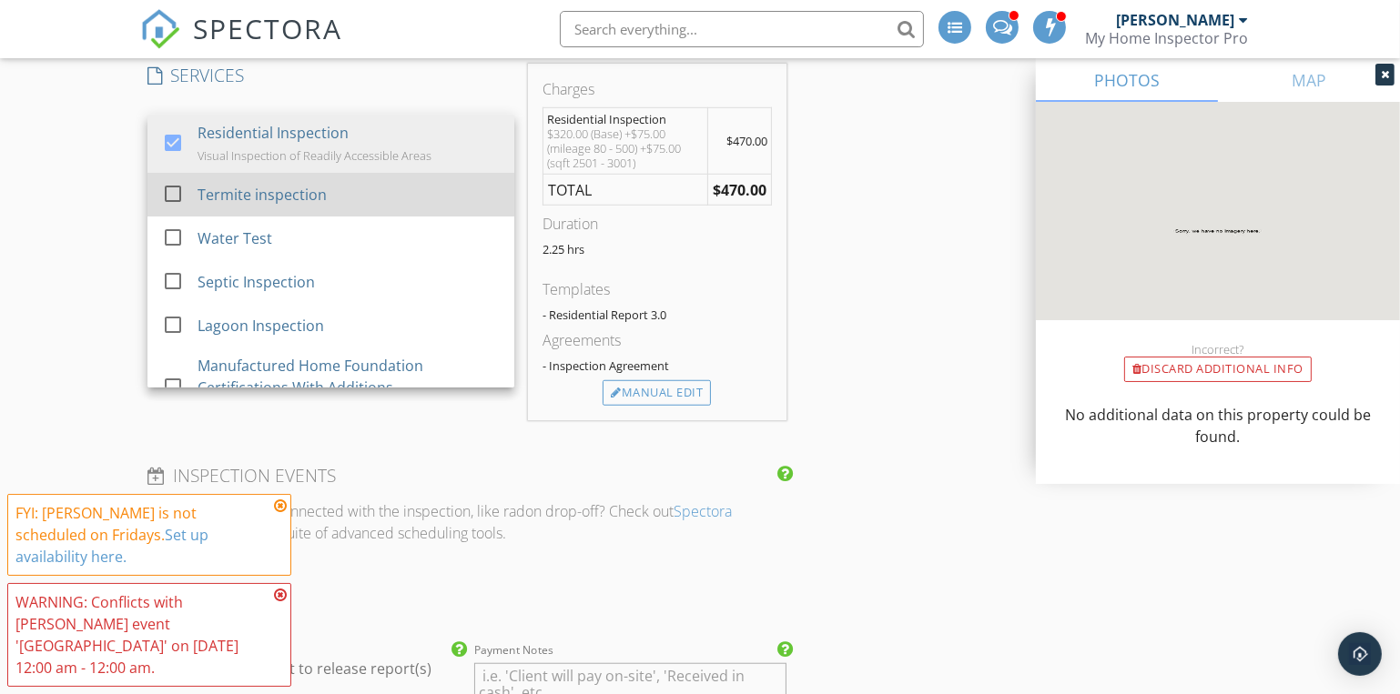
click at [238, 186] on div "Termite inspection" at bounding box center [261, 195] width 129 height 22
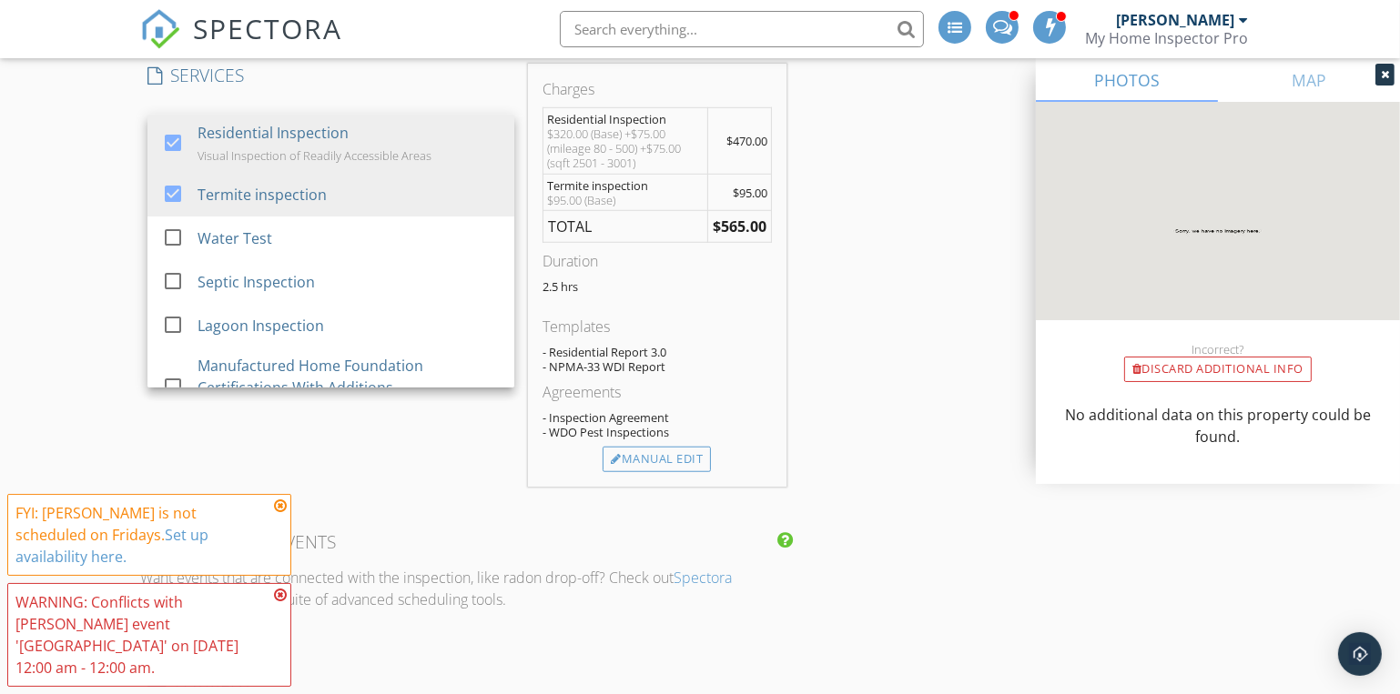
click at [869, 305] on div "INSPECTOR(S) check_box Dave Gress PRIMARY check_box_outline_blank Josh Gress Da…" at bounding box center [699, 449] width 1119 height 3454
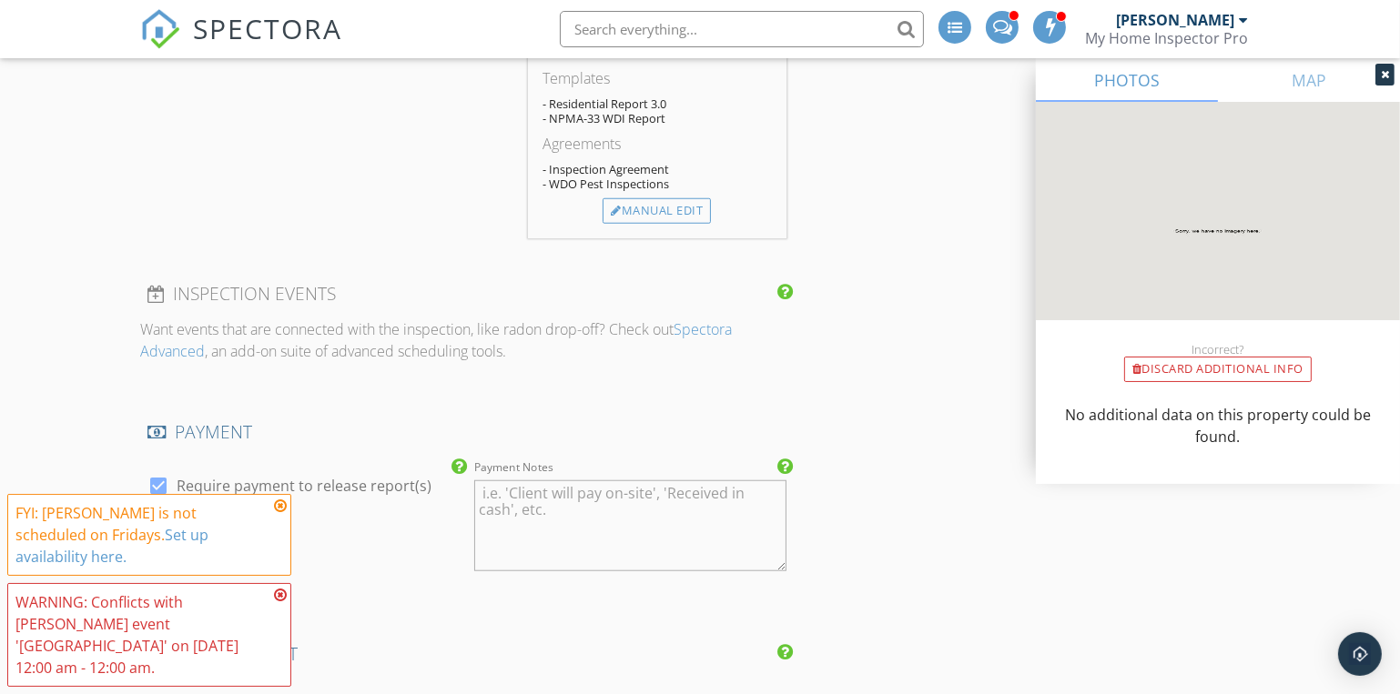
scroll to position [1985, 0]
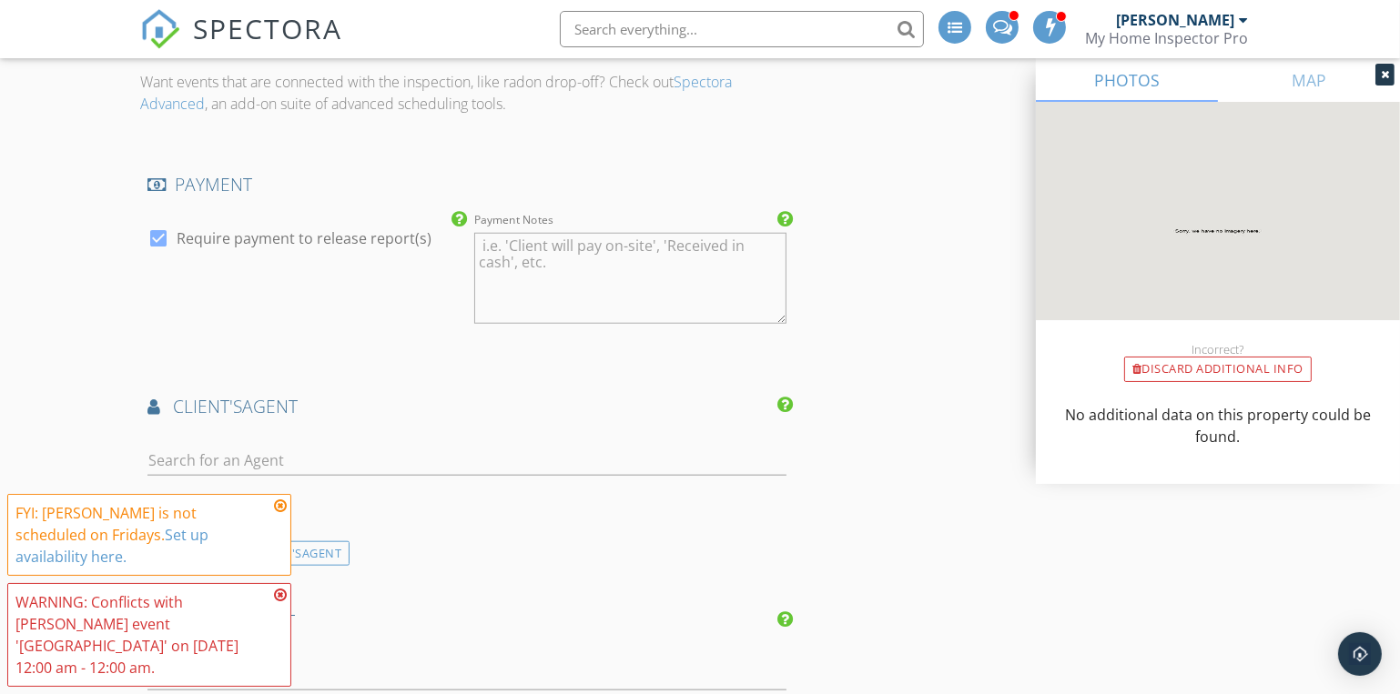
click at [282, 513] on icon at bounding box center [280, 506] width 13 height 15
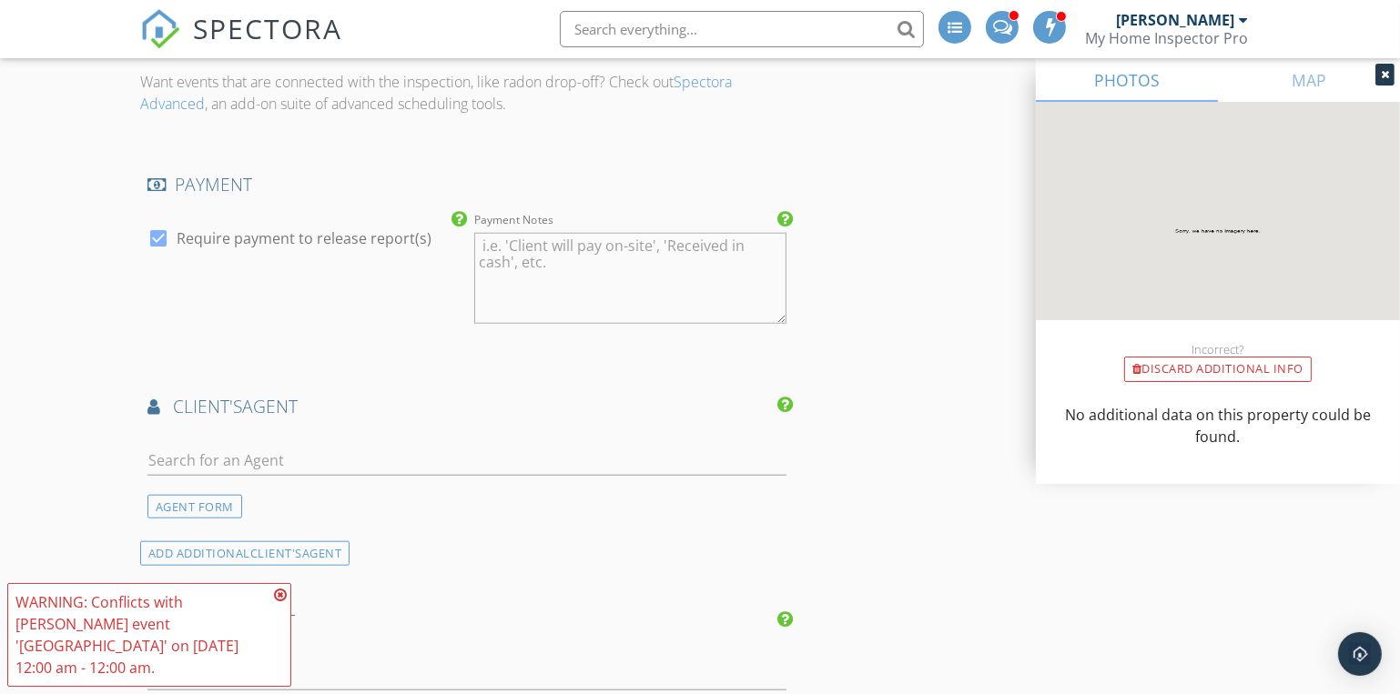
click at [283, 602] on icon at bounding box center [280, 595] width 13 height 15
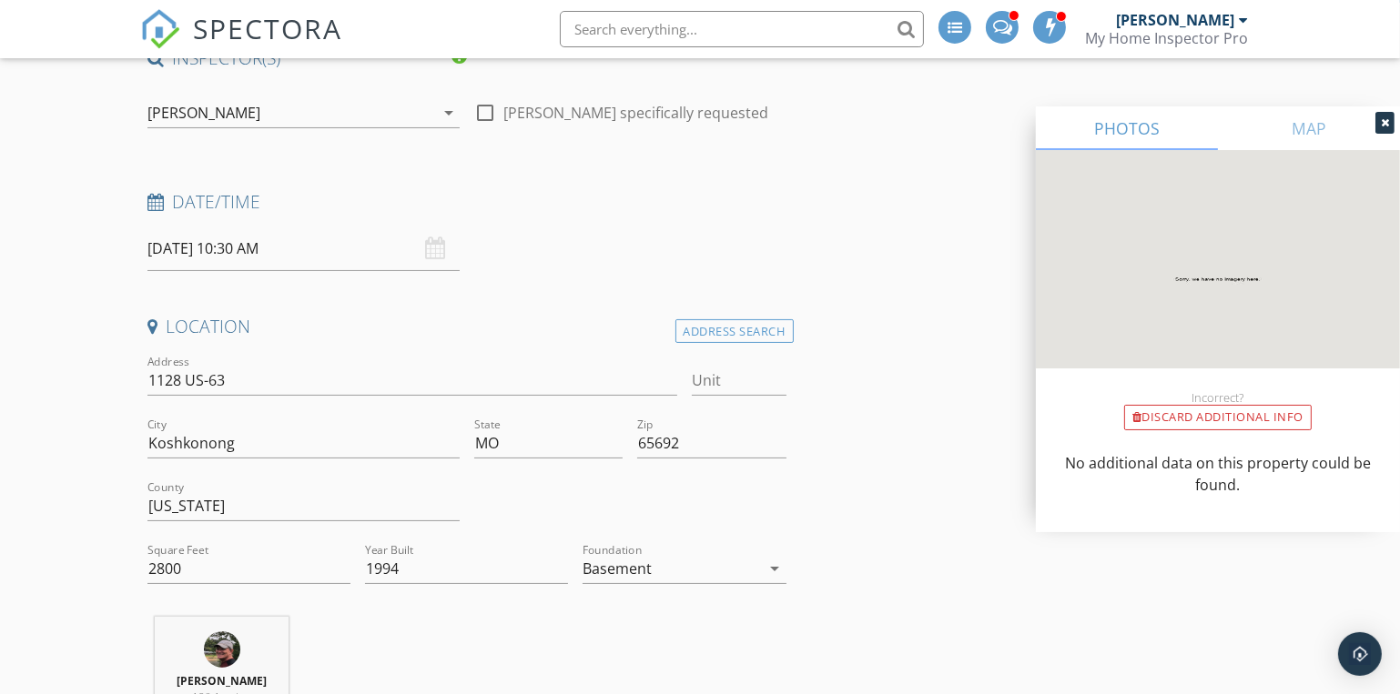
scroll to position [0, 0]
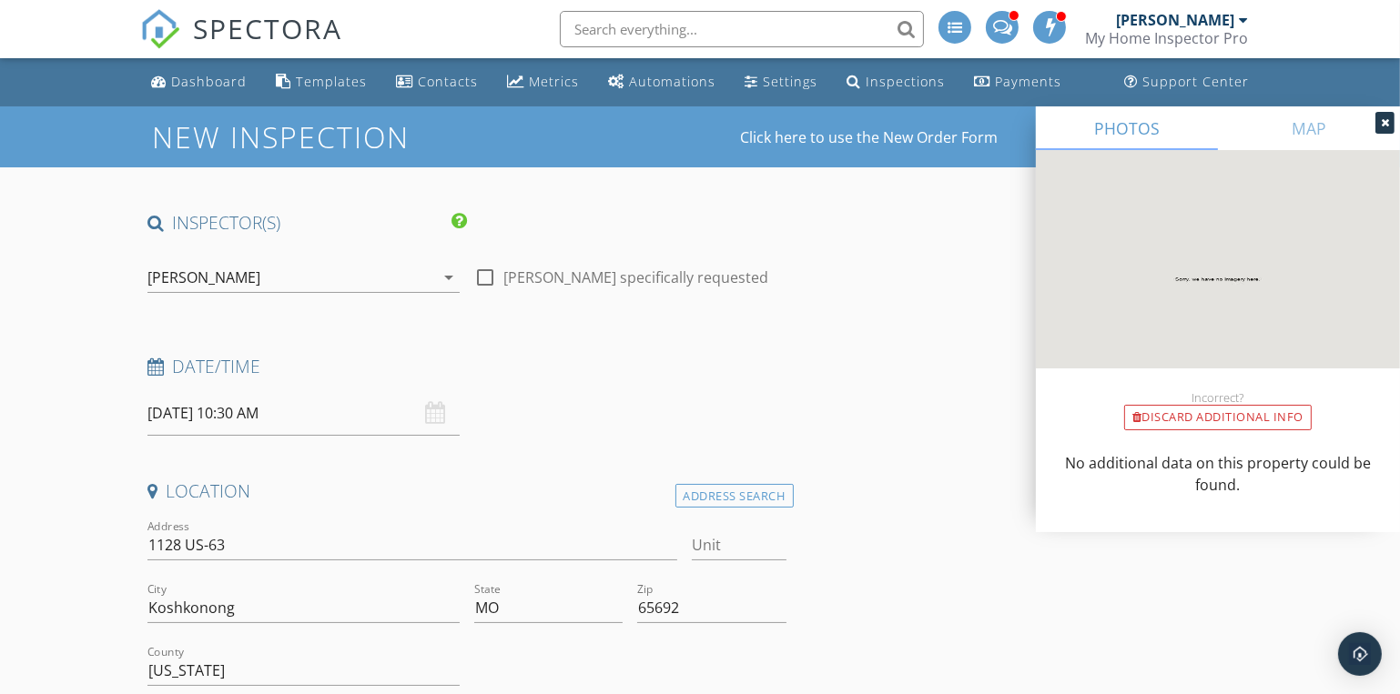
click at [234, 273] on div "[PERSON_NAME]" at bounding box center [290, 277] width 287 height 29
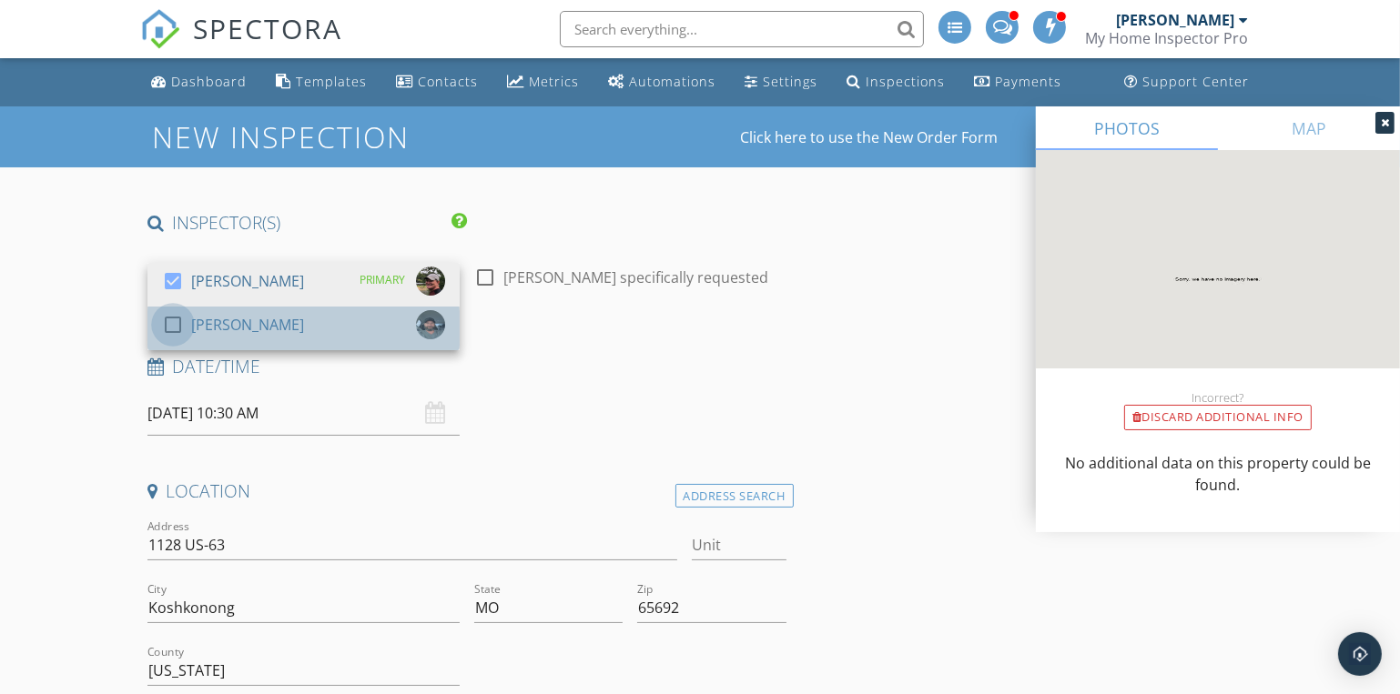
click at [174, 329] on div at bounding box center [172, 324] width 31 height 31
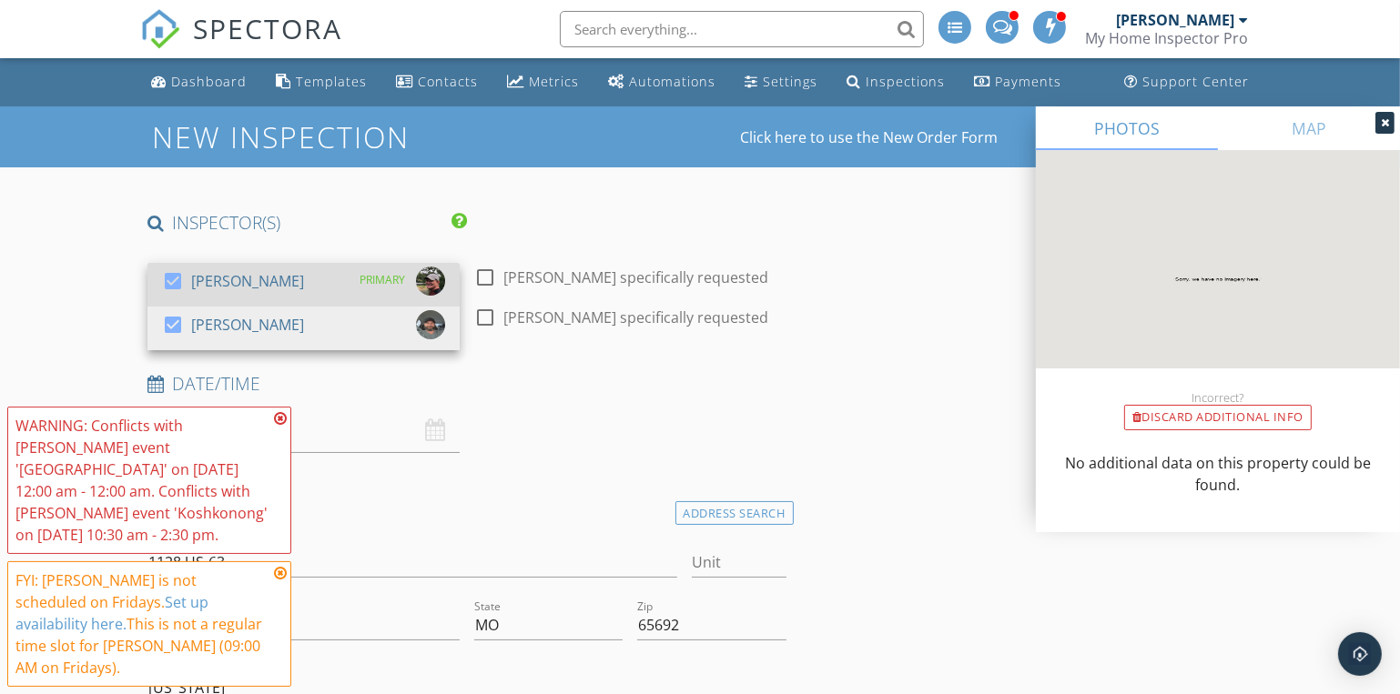
click at [168, 283] on div at bounding box center [172, 281] width 31 height 31
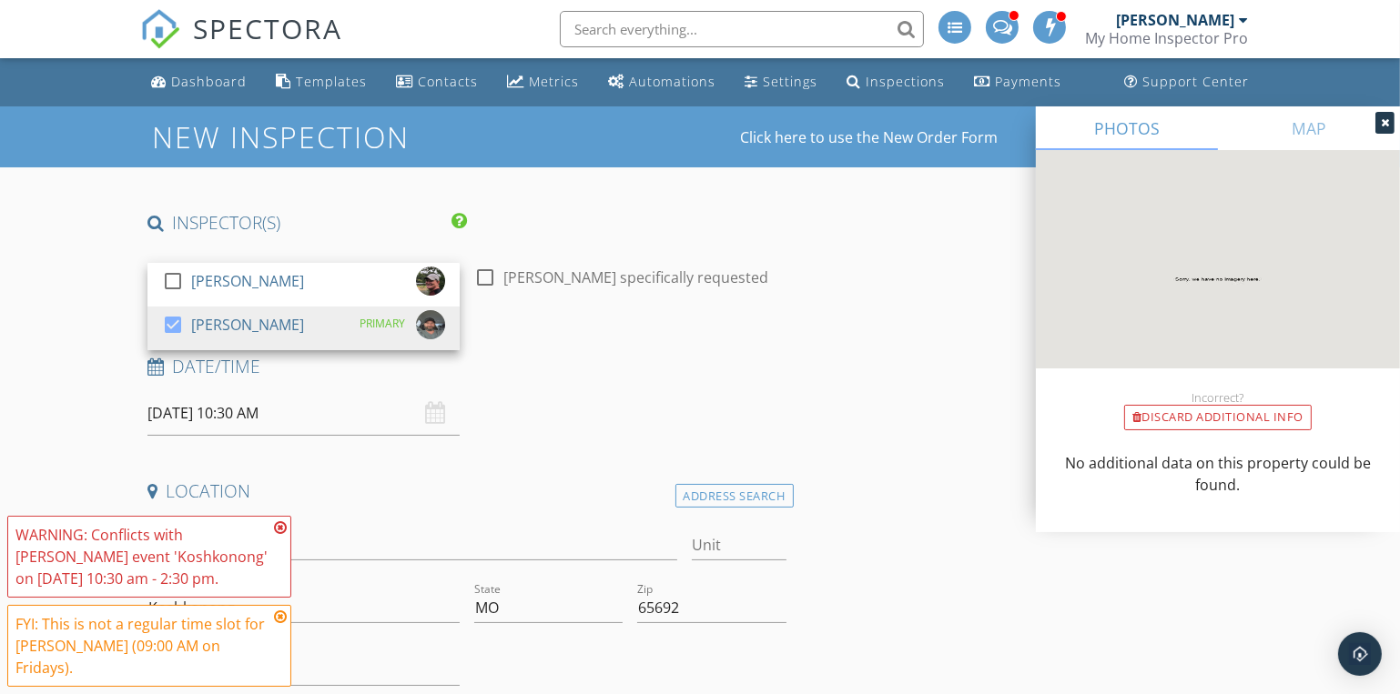
click at [281, 535] on icon at bounding box center [280, 528] width 13 height 15
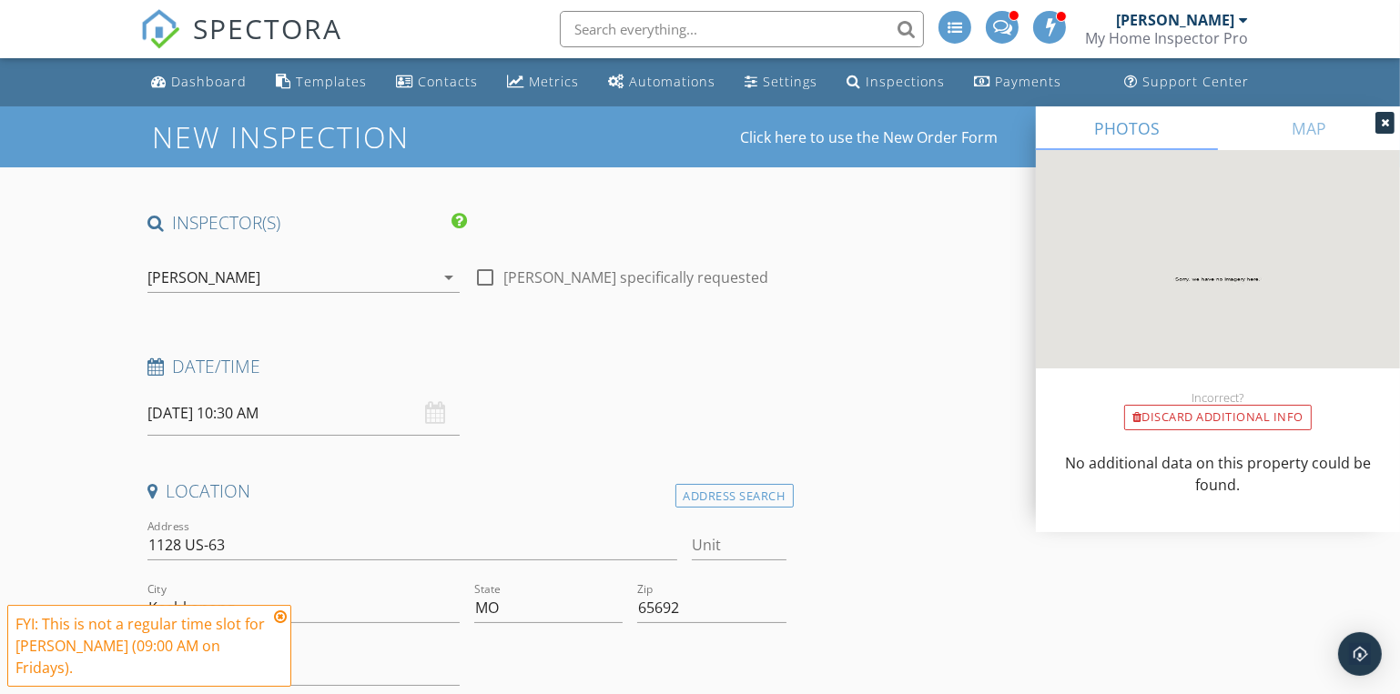
click at [283, 624] on icon at bounding box center [280, 617] width 13 height 15
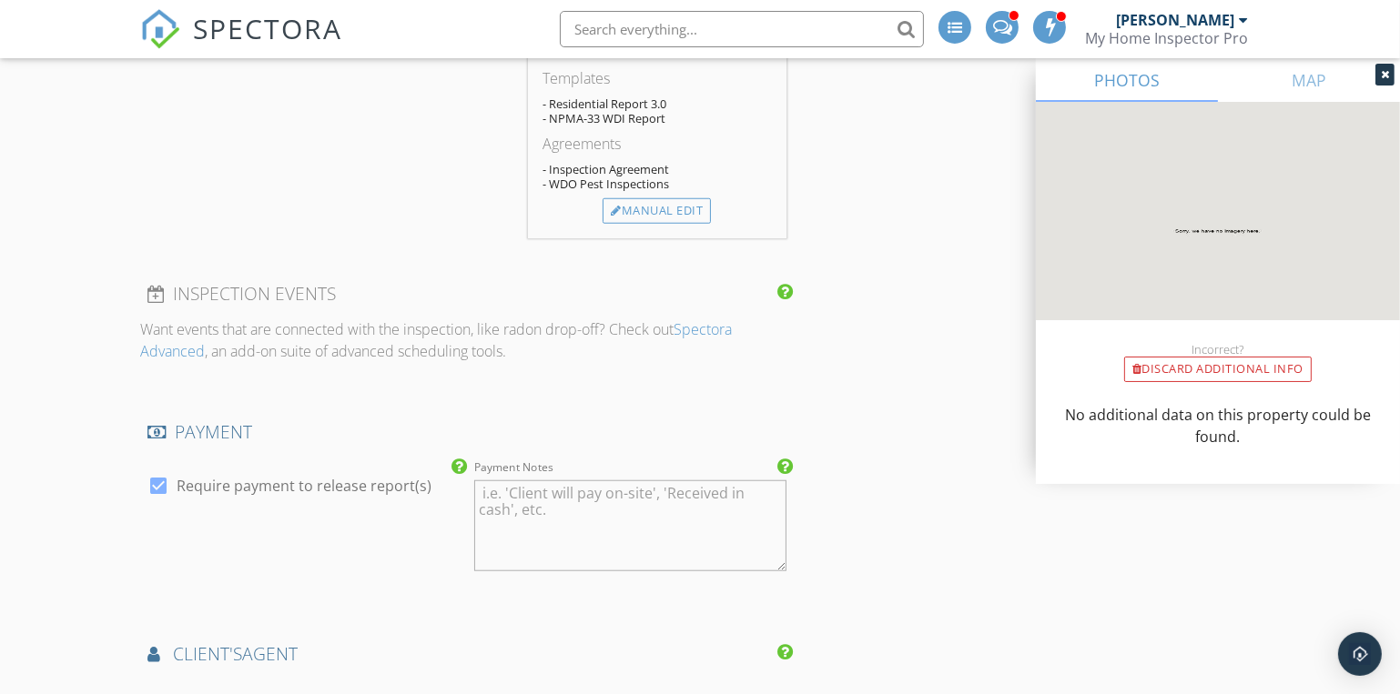
scroll to position [1985, 0]
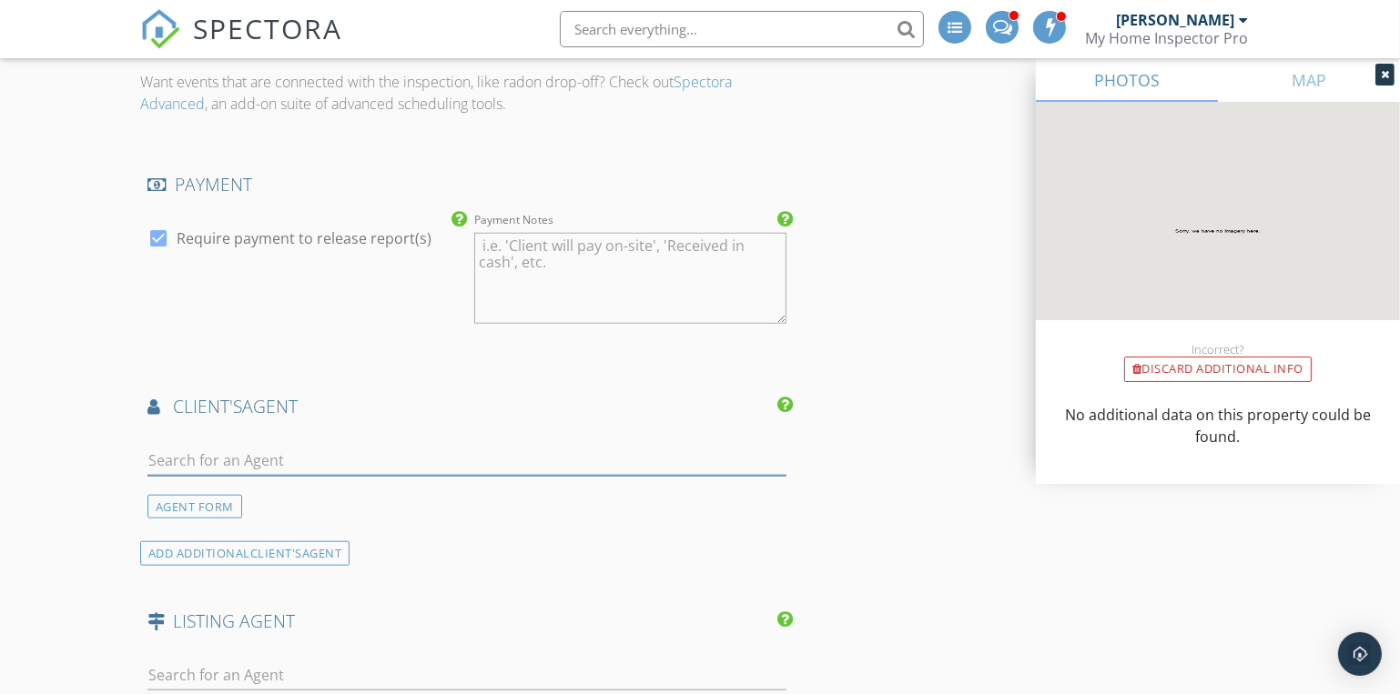
click at [161, 455] on input "text" at bounding box center [466, 461] width 639 height 30
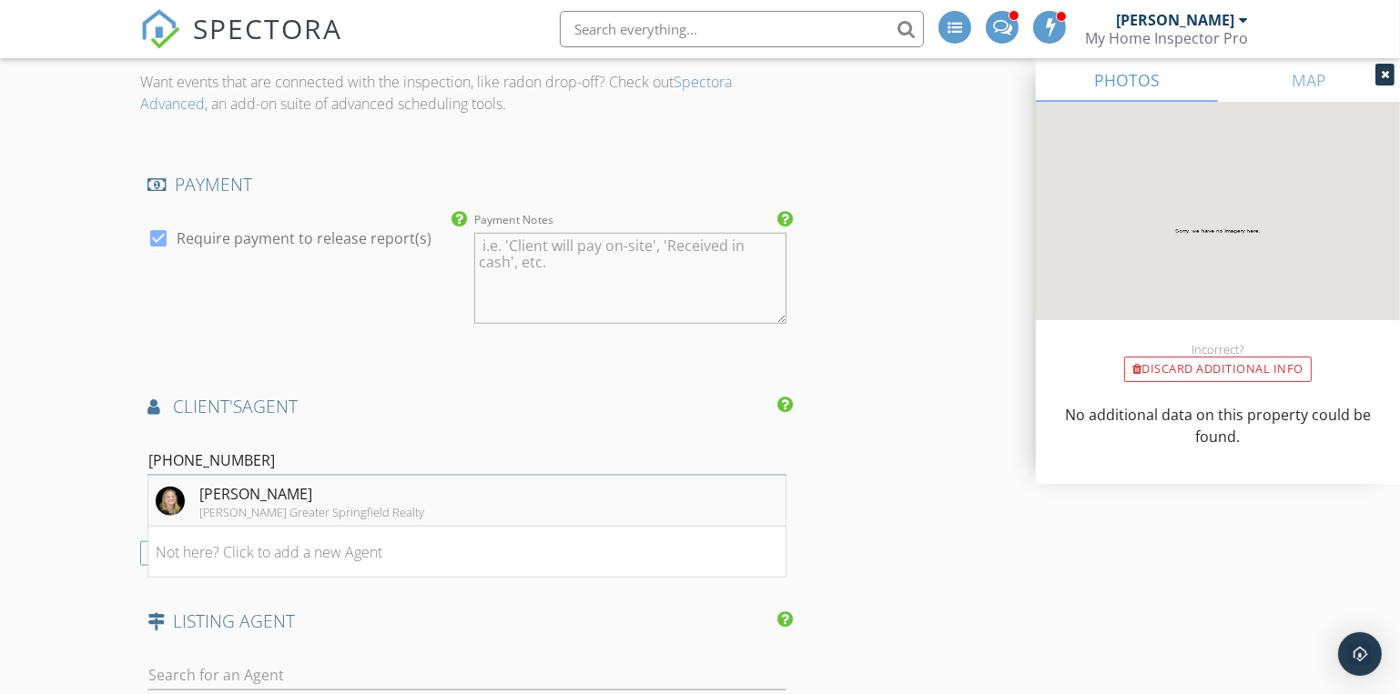
type input "417-372-30"
click at [234, 495] on div "[PERSON_NAME]" at bounding box center [311, 494] width 225 height 22
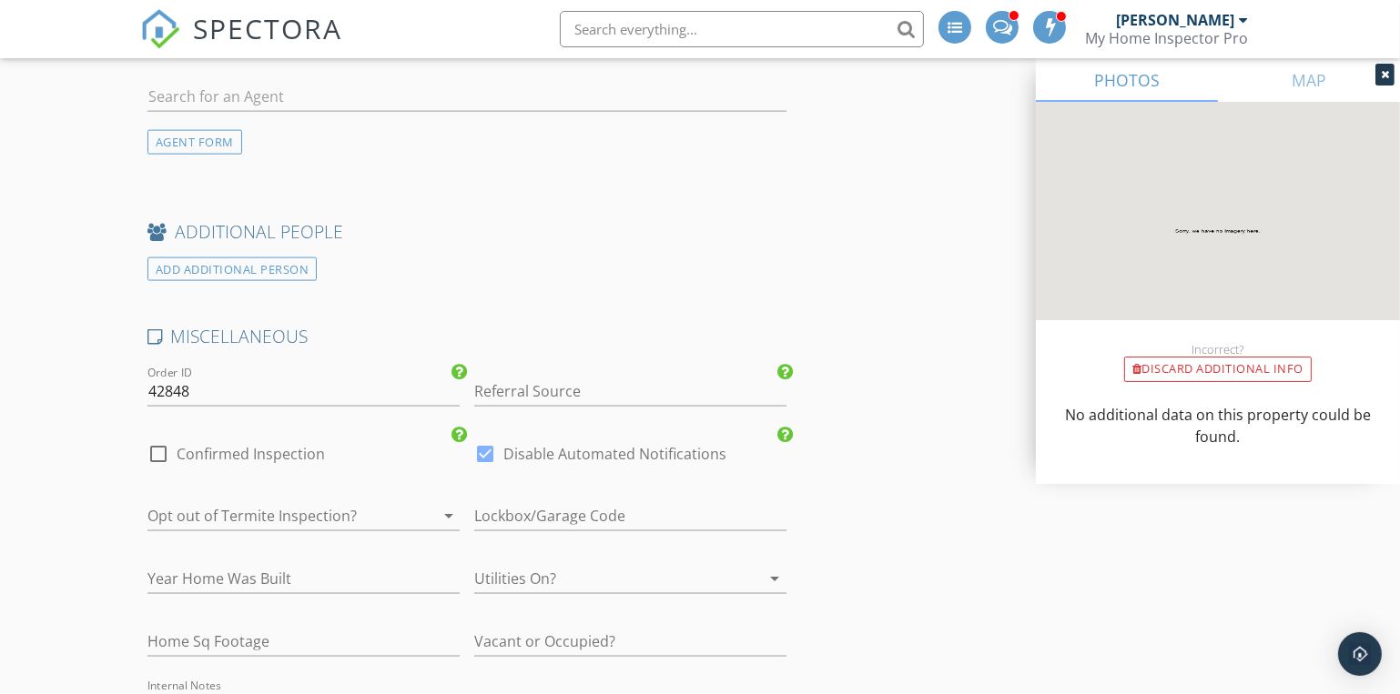
scroll to position [2729, 0]
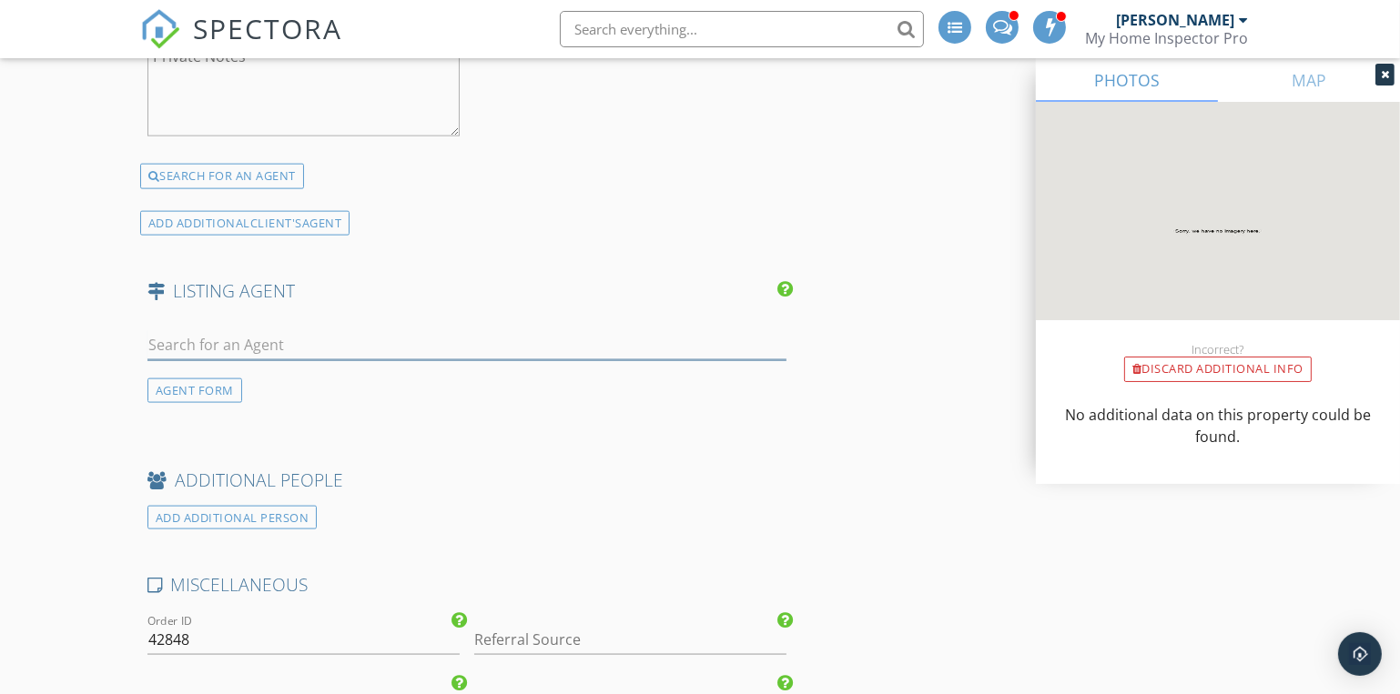
click at [150, 337] on input "text" at bounding box center [466, 345] width 639 height 30
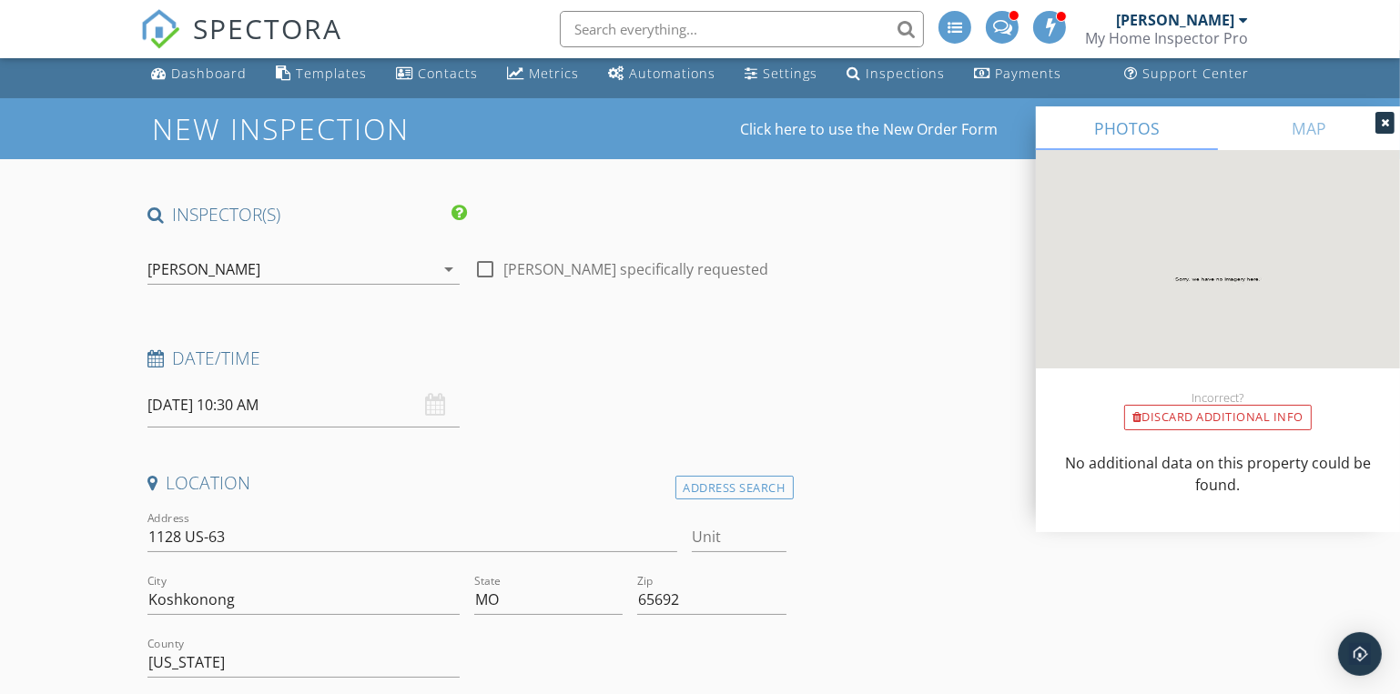
scroll to position [0, 0]
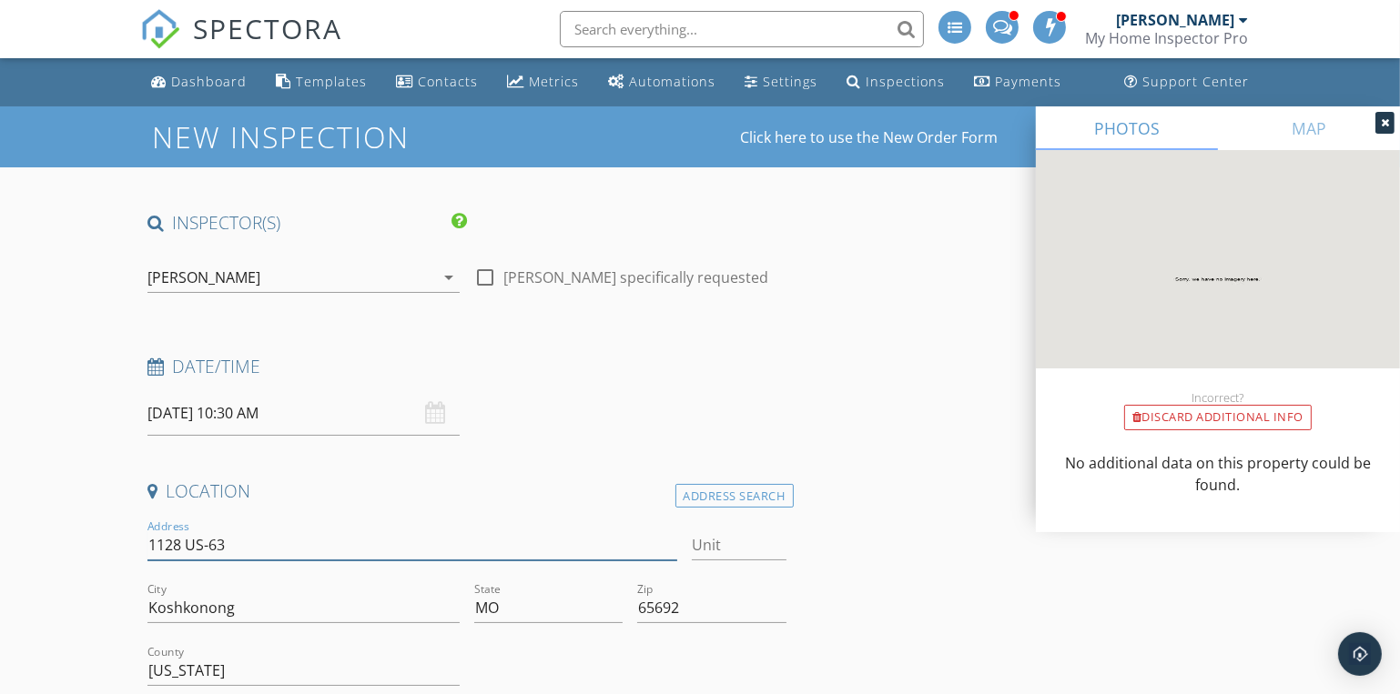
drag, startPoint x: 240, startPoint y: 531, endPoint x: 91, endPoint y: 534, distance: 149.3
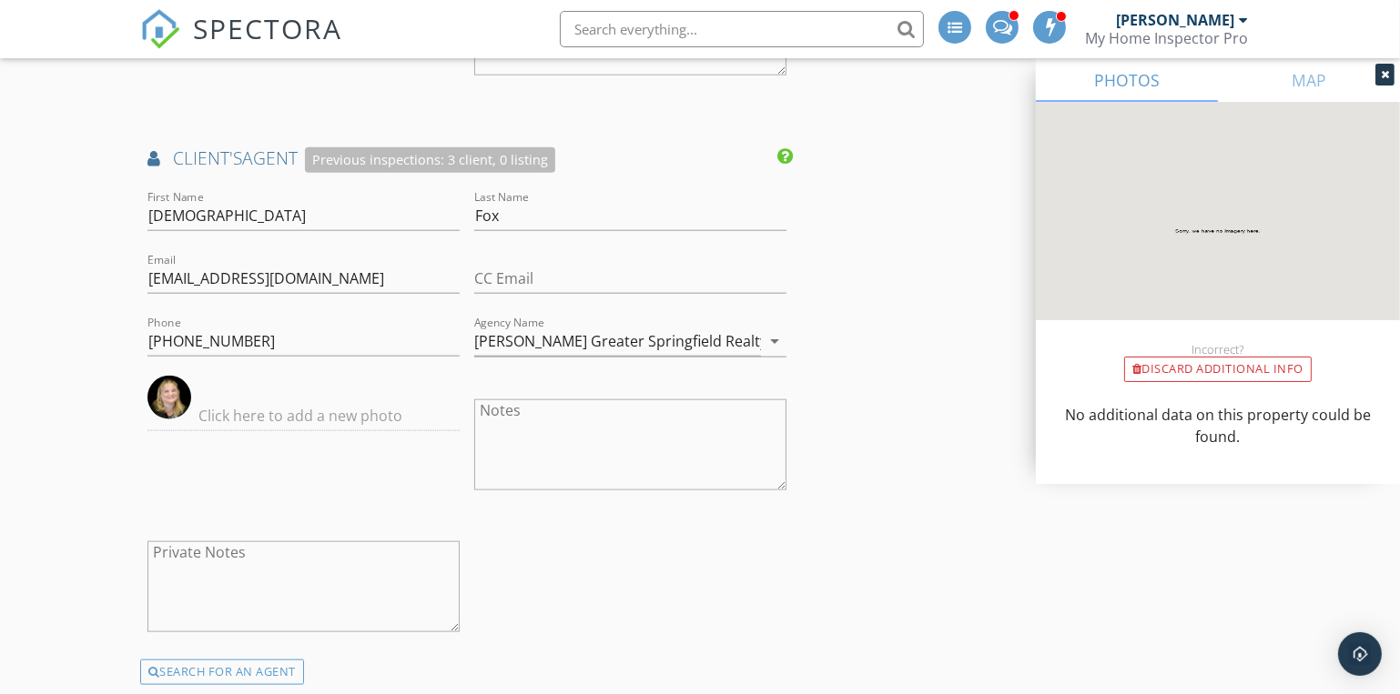
scroll to position [2729, 0]
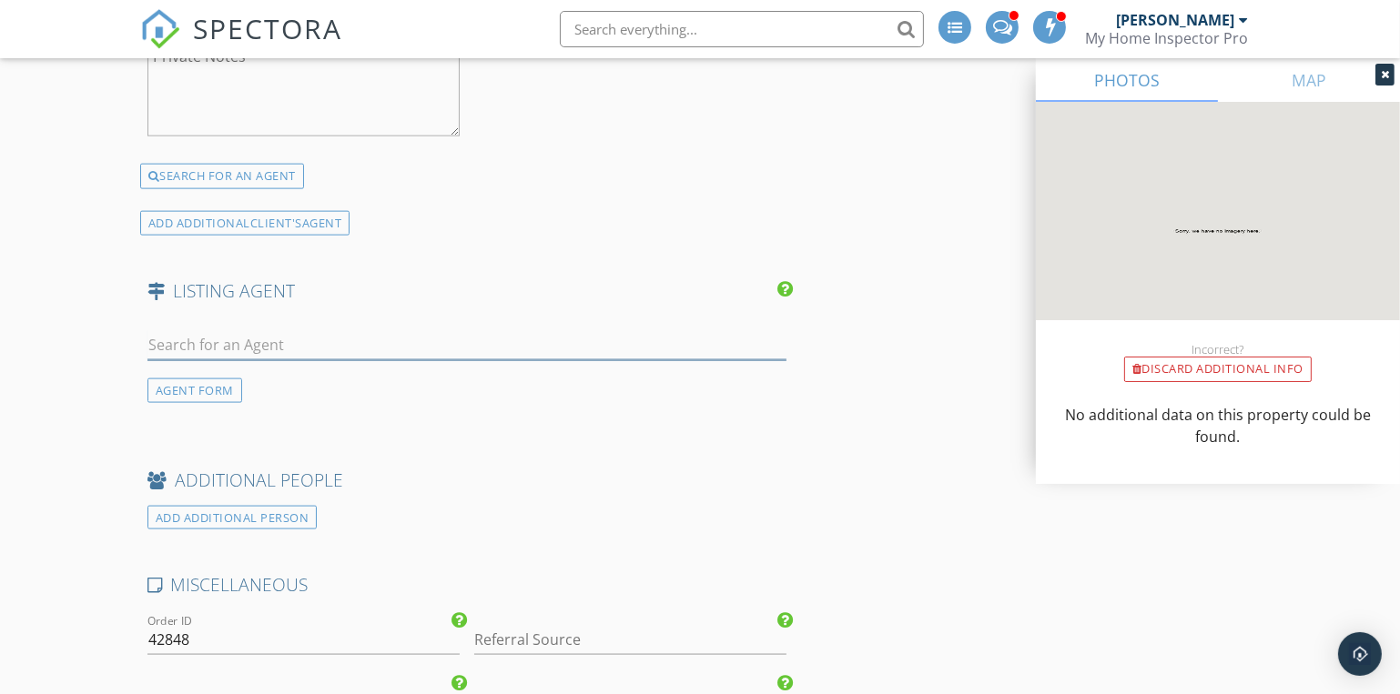
click at [181, 341] on input "text" at bounding box center [466, 345] width 639 height 30
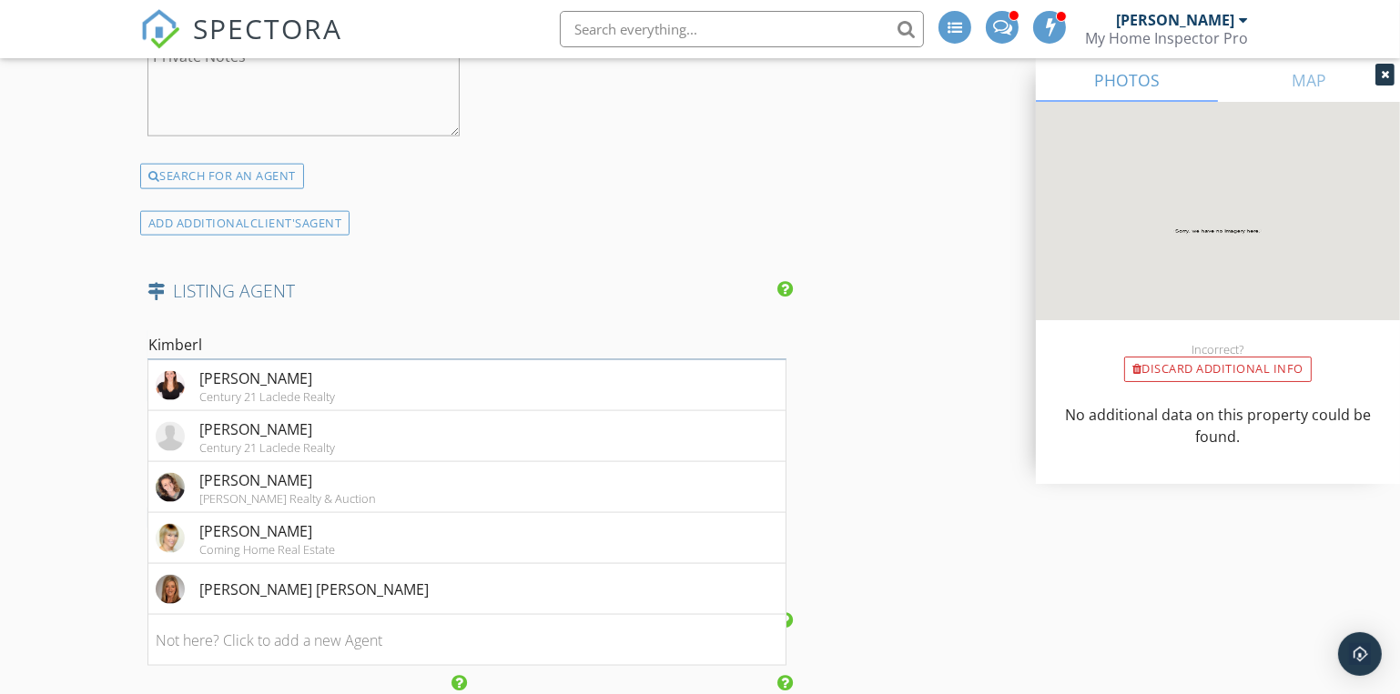
type input "Kimberl"
click at [245, 581] on div "Kimberly Miller Grennan" at bounding box center [313, 590] width 229 height 22
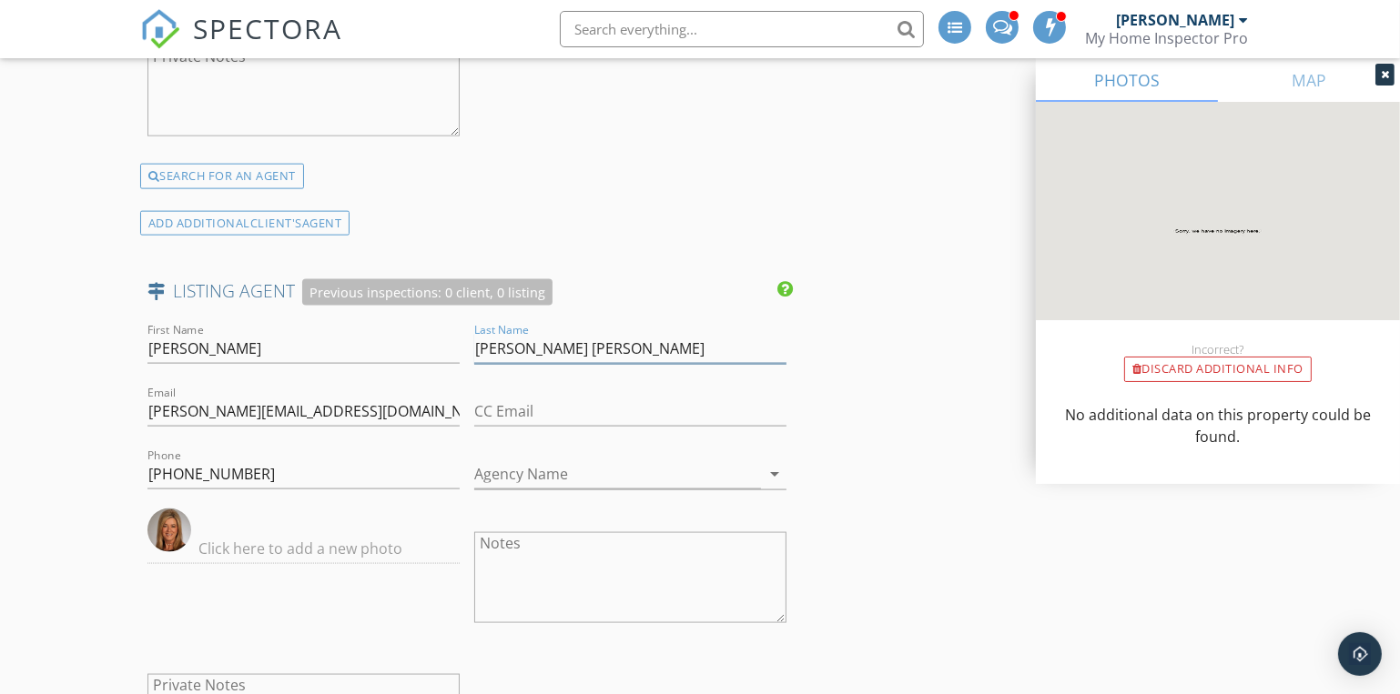
drag, startPoint x: 515, startPoint y: 341, endPoint x: 463, endPoint y: 337, distance: 52.1
click at [463, 337] on div "First Name Kimberly Last Name Miller Grennan Email kim@coveringtheozarks.com CC…" at bounding box center [466, 555] width 653 height 473
type input "Grennan"
click at [517, 463] on input "Agency Name" at bounding box center [617, 475] width 287 height 30
click at [517, 470] on input "Uniter Country" at bounding box center [617, 475] width 287 height 30
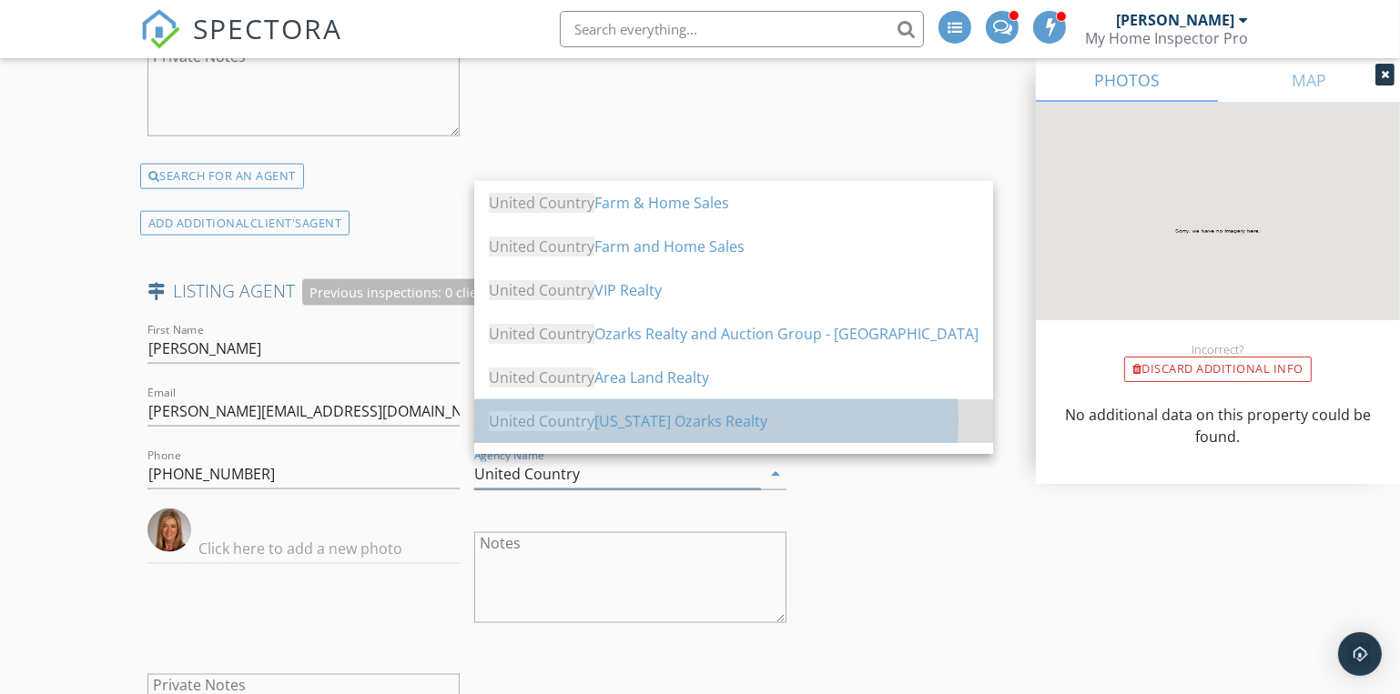
click at [585, 418] on span "United Country" at bounding box center [542, 421] width 106 height 20
type input "United Country [US_STATE] Ozarks Realty"
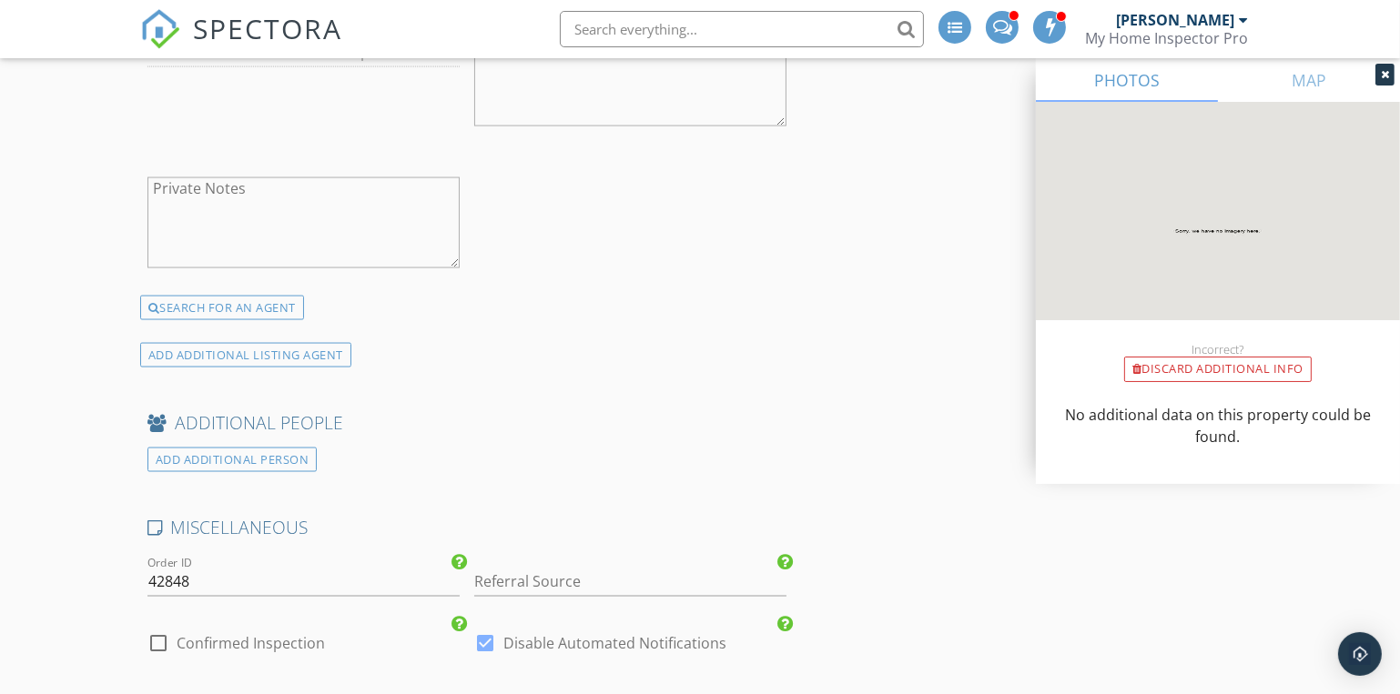
scroll to position [3474, 0]
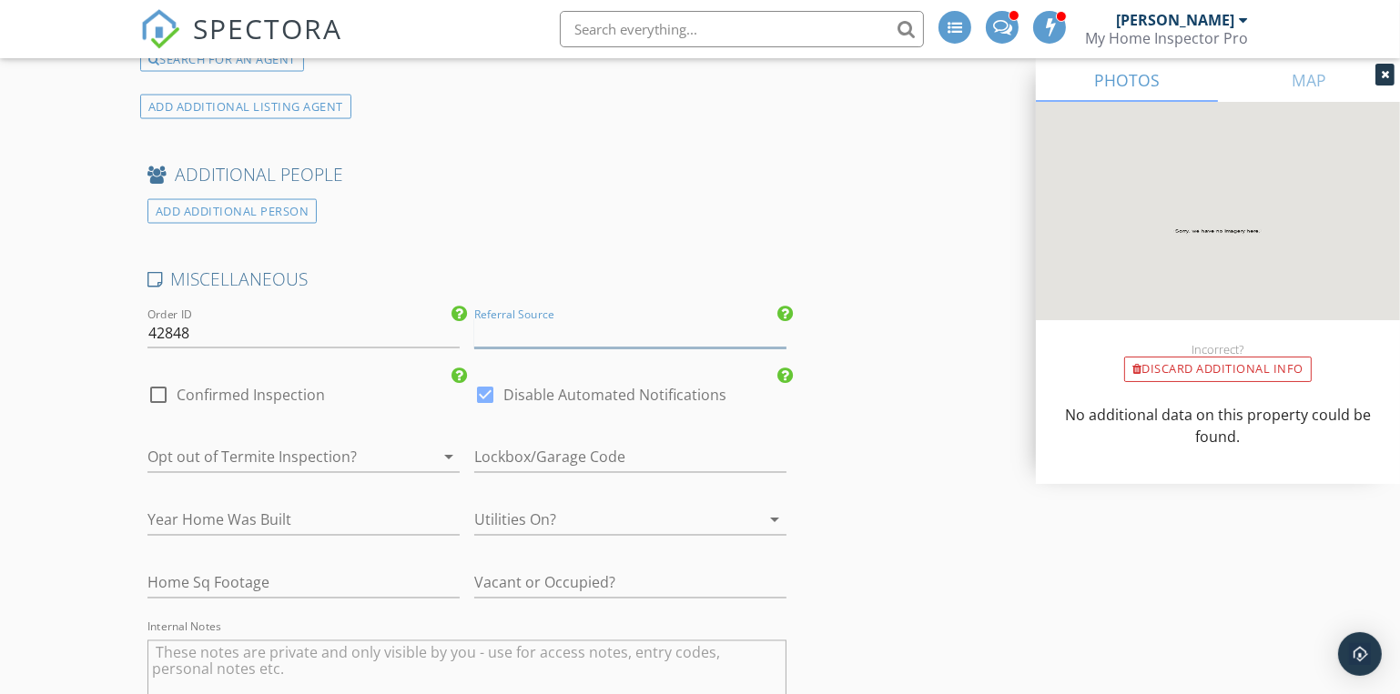
click at [493, 329] on input "Referral Source" at bounding box center [630, 334] width 312 height 30
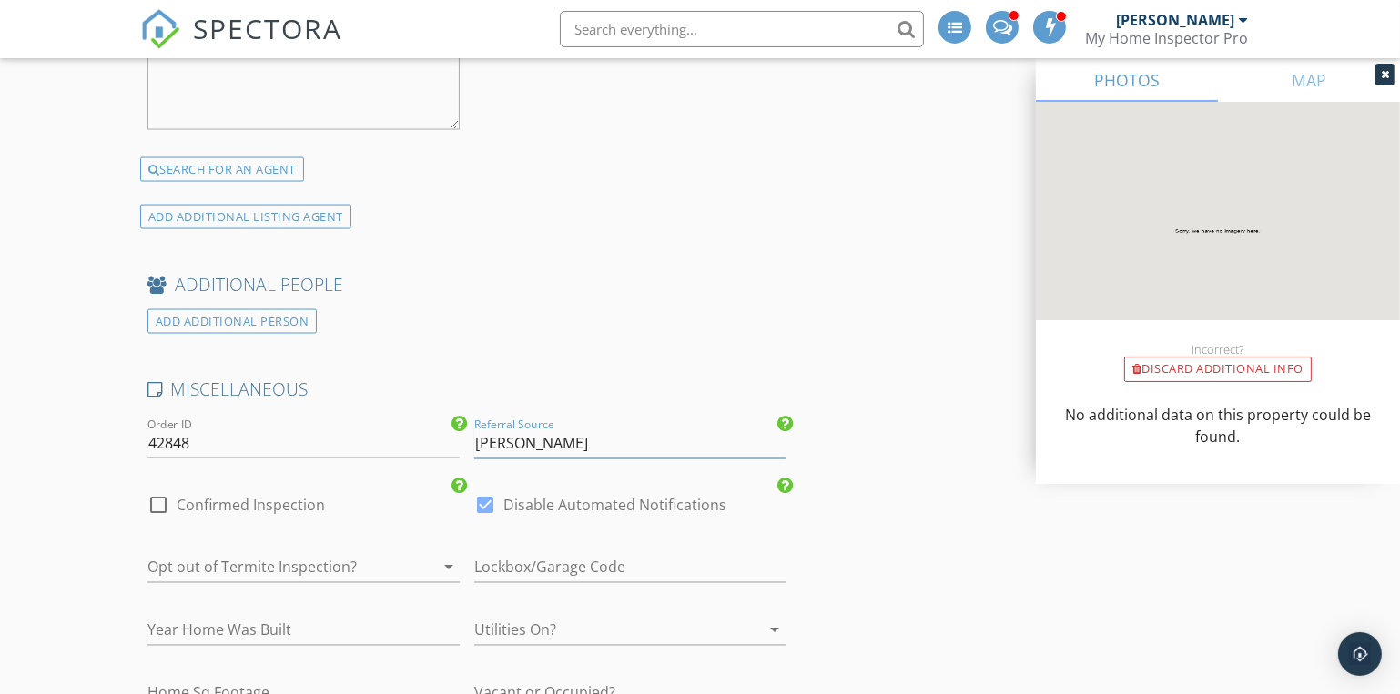
scroll to position [3613, 0]
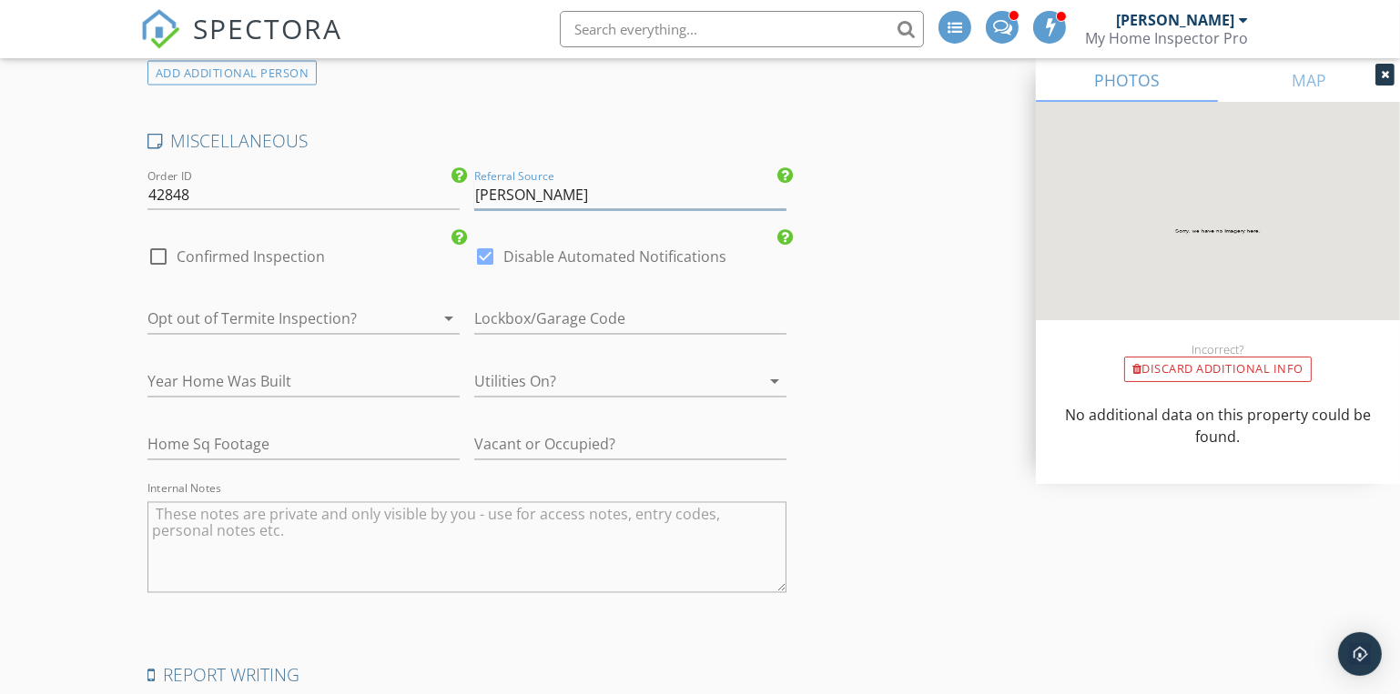
type input "[PERSON_NAME]"
click at [524, 377] on div at bounding box center [604, 382] width 261 height 29
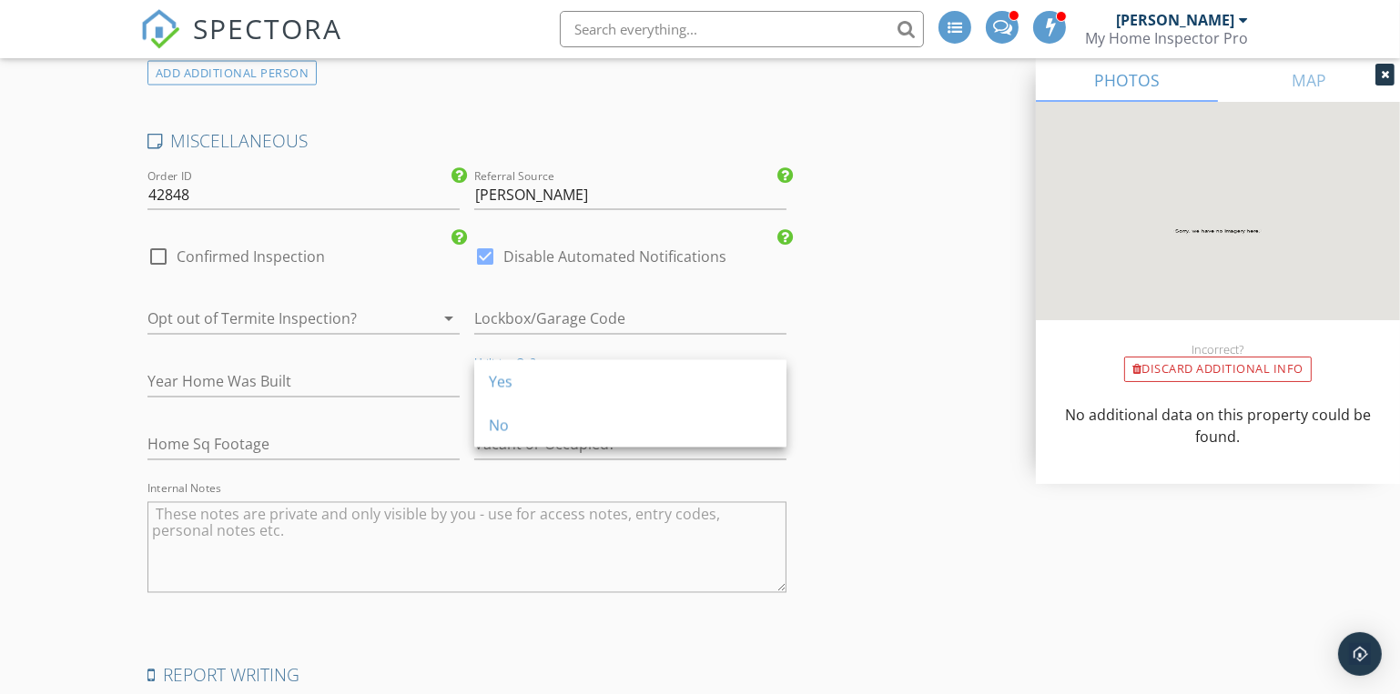
click at [524, 377] on div "Yes" at bounding box center [630, 382] width 283 height 22
click at [515, 443] on input "text" at bounding box center [630, 445] width 312 height 30
type input "Unknown"
click at [204, 305] on div at bounding box center [277, 319] width 261 height 29
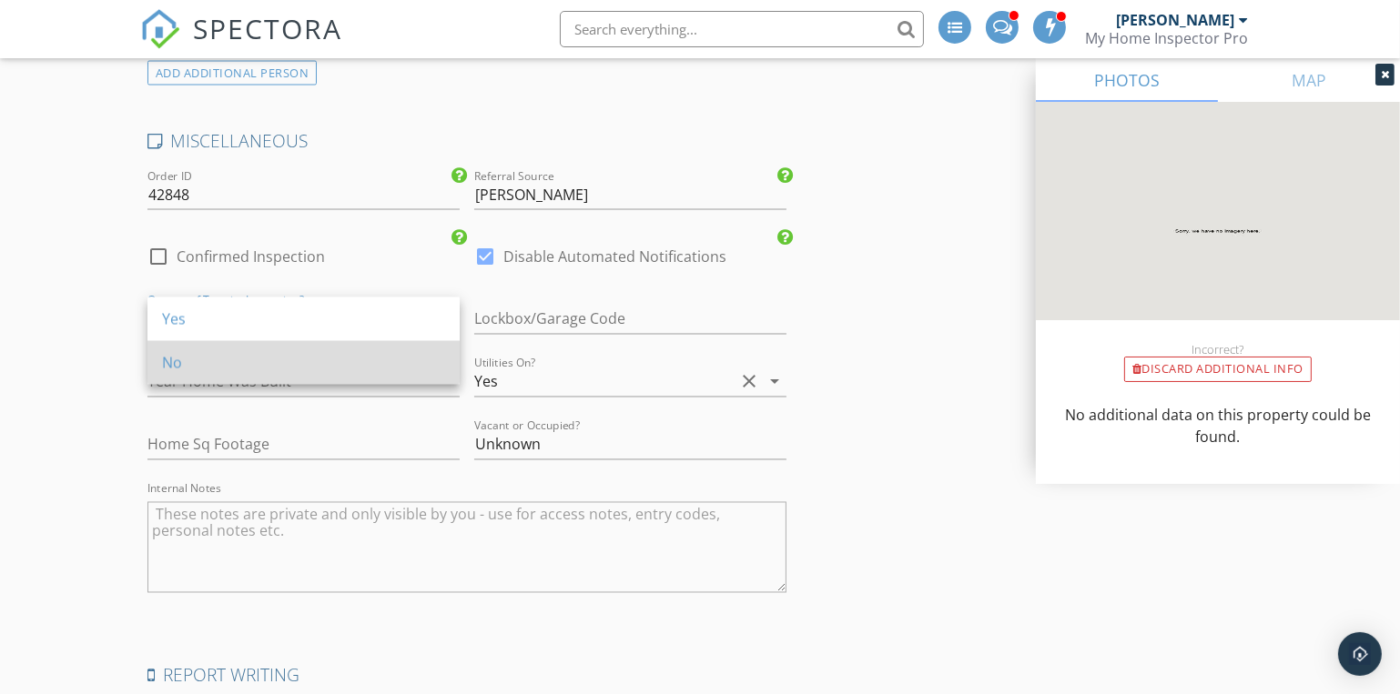
drag, startPoint x: 167, startPoint y: 363, endPoint x: 167, endPoint y: 268, distance: 94.6
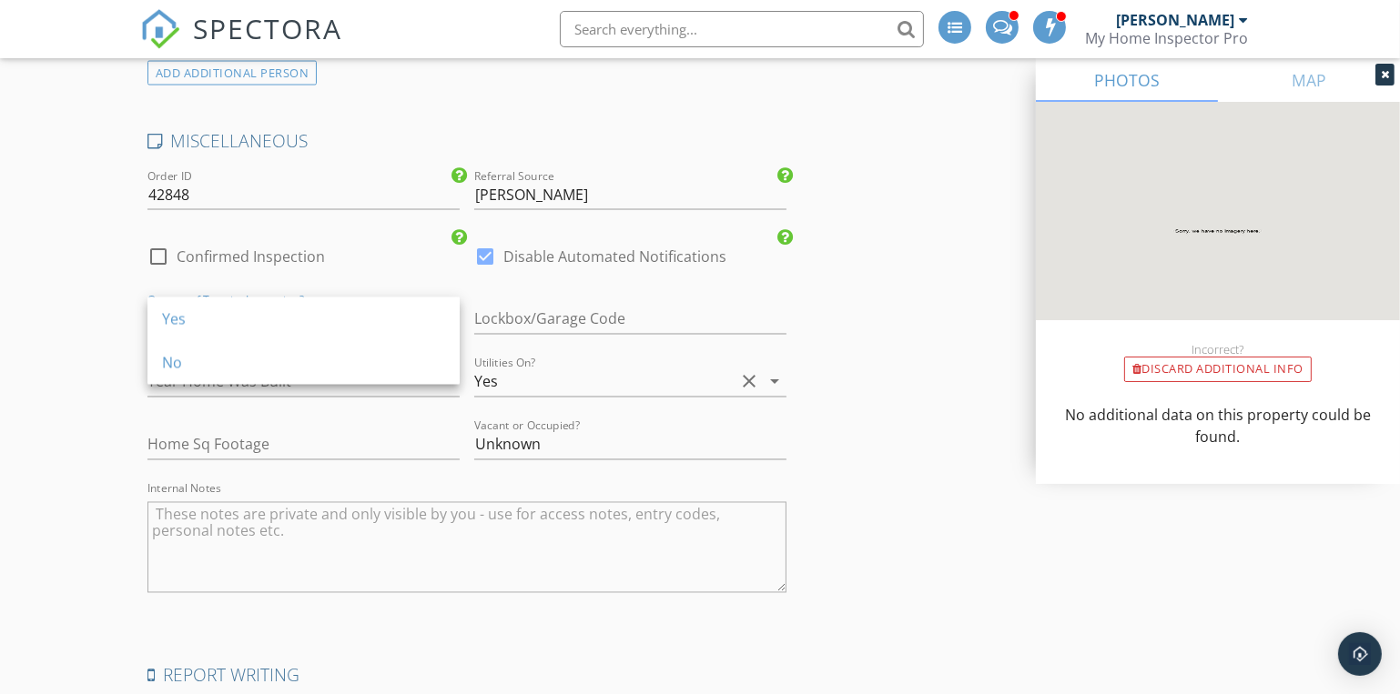
click at [167, 360] on div "No" at bounding box center [303, 363] width 283 height 22
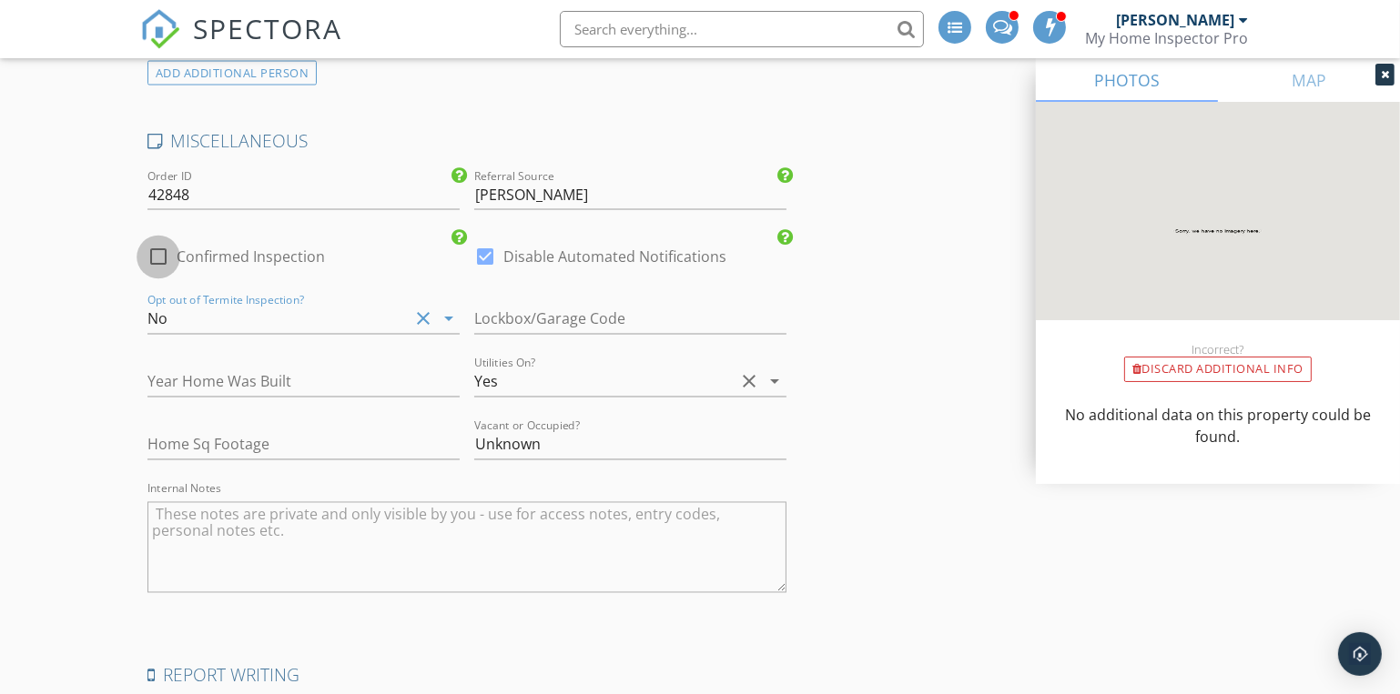
click at [167, 252] on div at bounding box center [158, 257] width 31 height 31
checkbox input "true"
click at [200, 376] on input "number" at bounding box center [303, 383] width 312 height 30
type input "1996"
click at [197, 437] on input "number" at bounding box center [303, 445] width 312 height 30
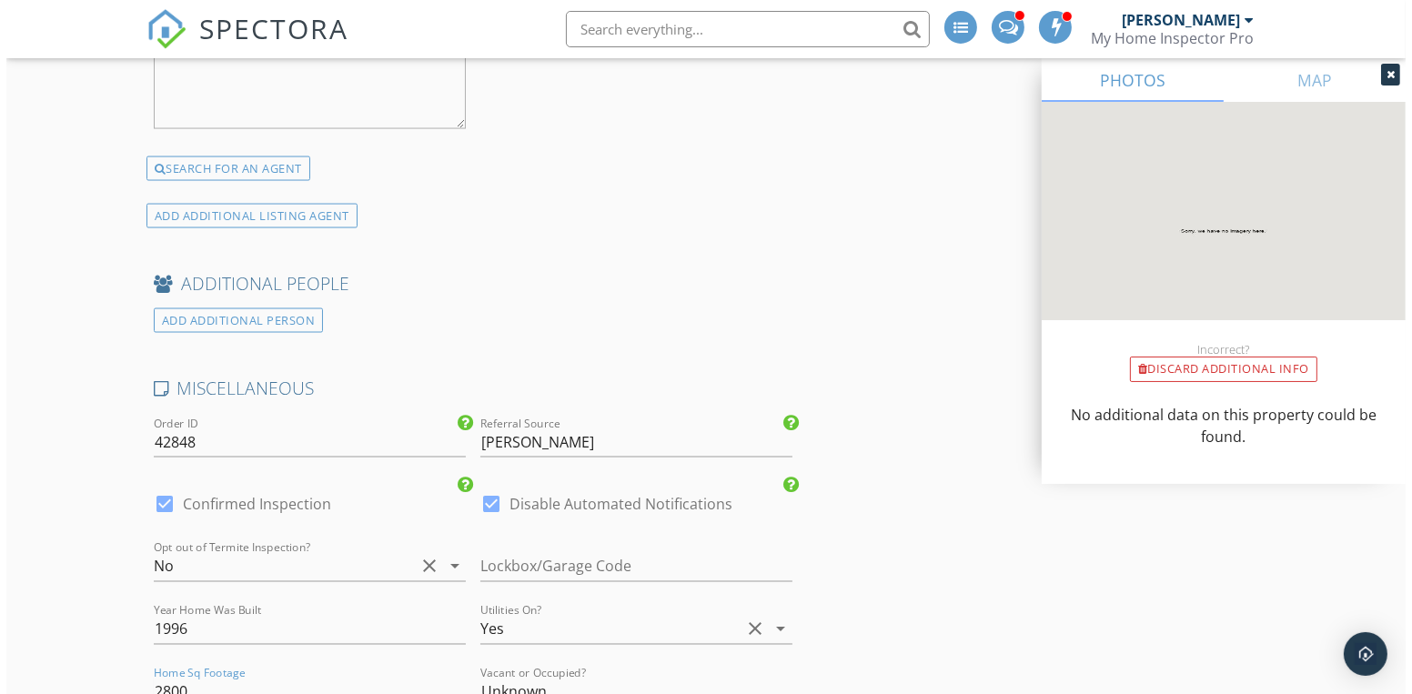
scroll to position [3860, 0]
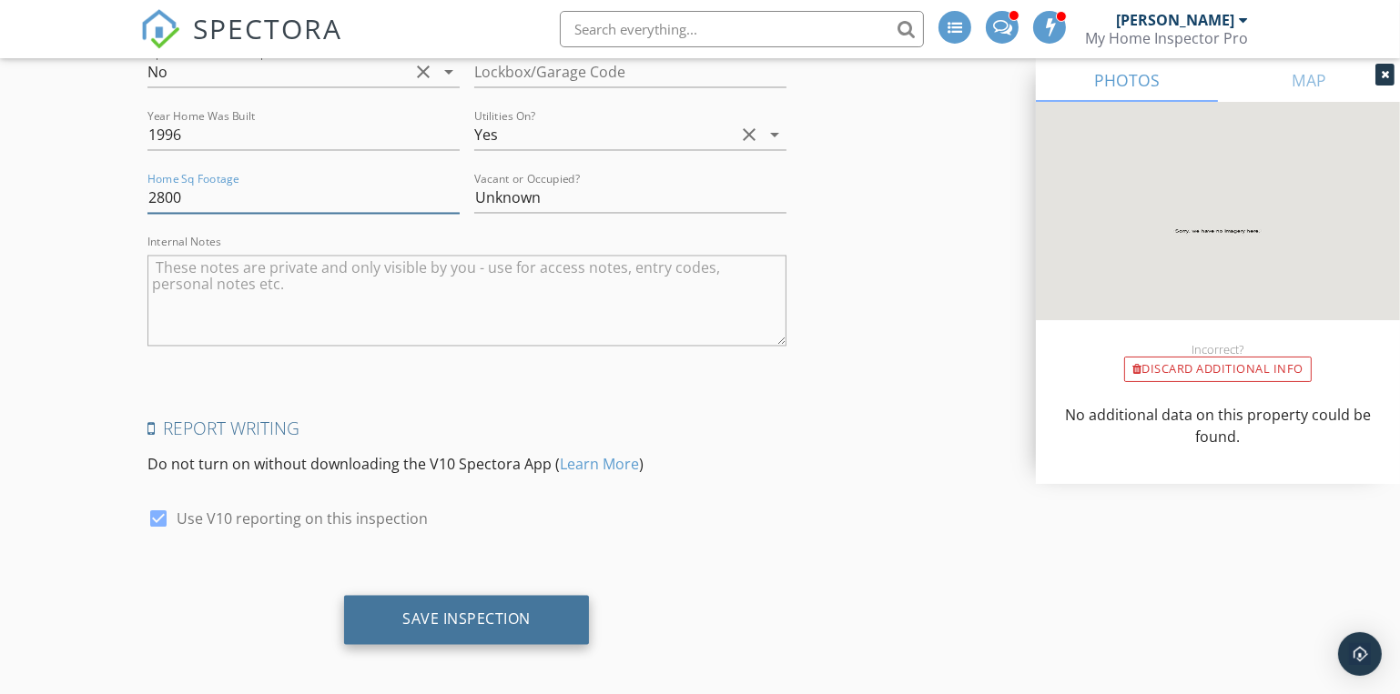
type input "2800"
click at [473, 625] on div "Save Inspection" at bounding box center [466, 619] width 245 height 49
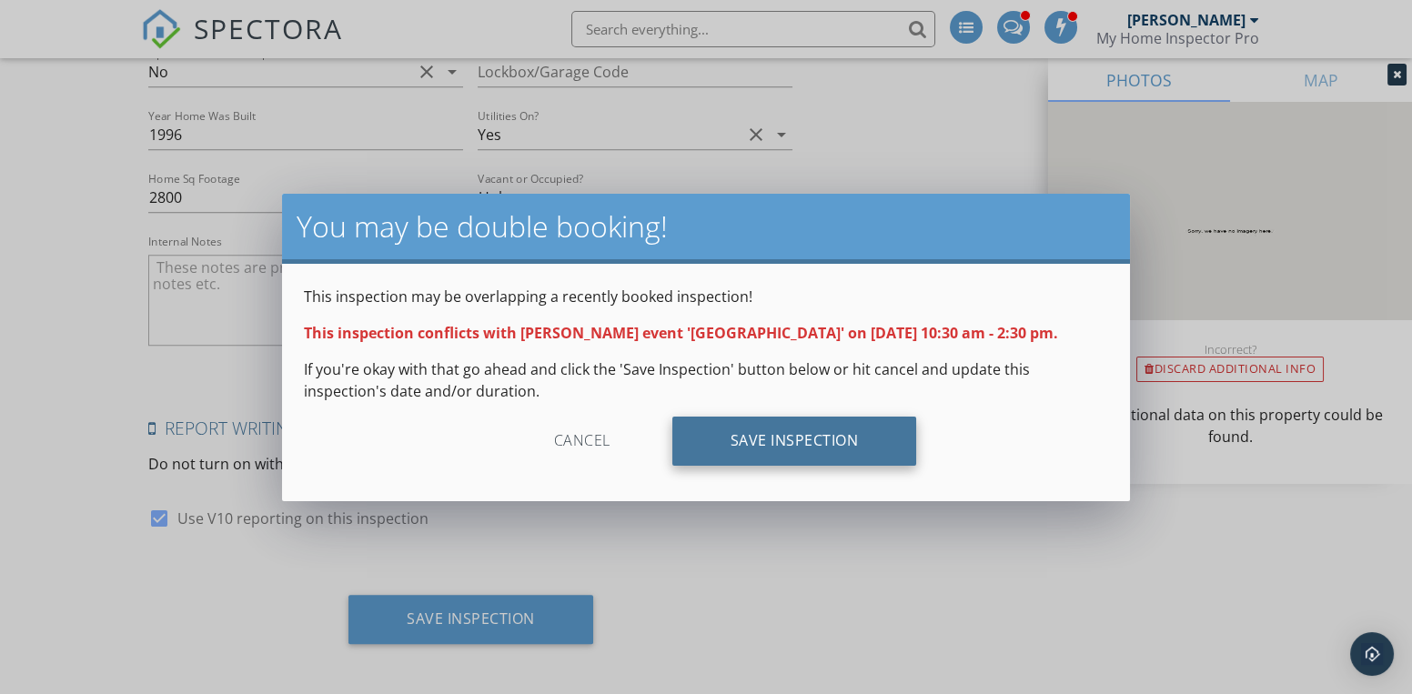
click at [768, 440] on div "Save Inspection" at bounding box center [795, 441] width 245 height 49
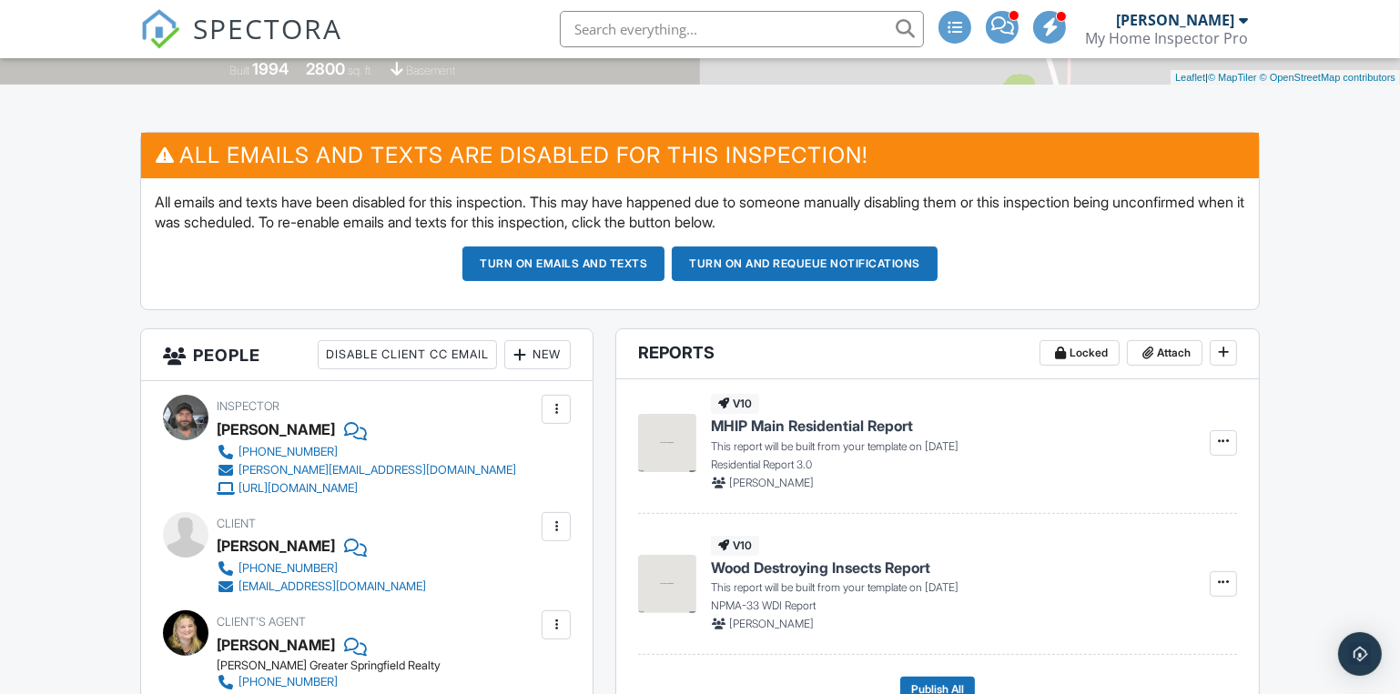
scroll to position [248, 0]
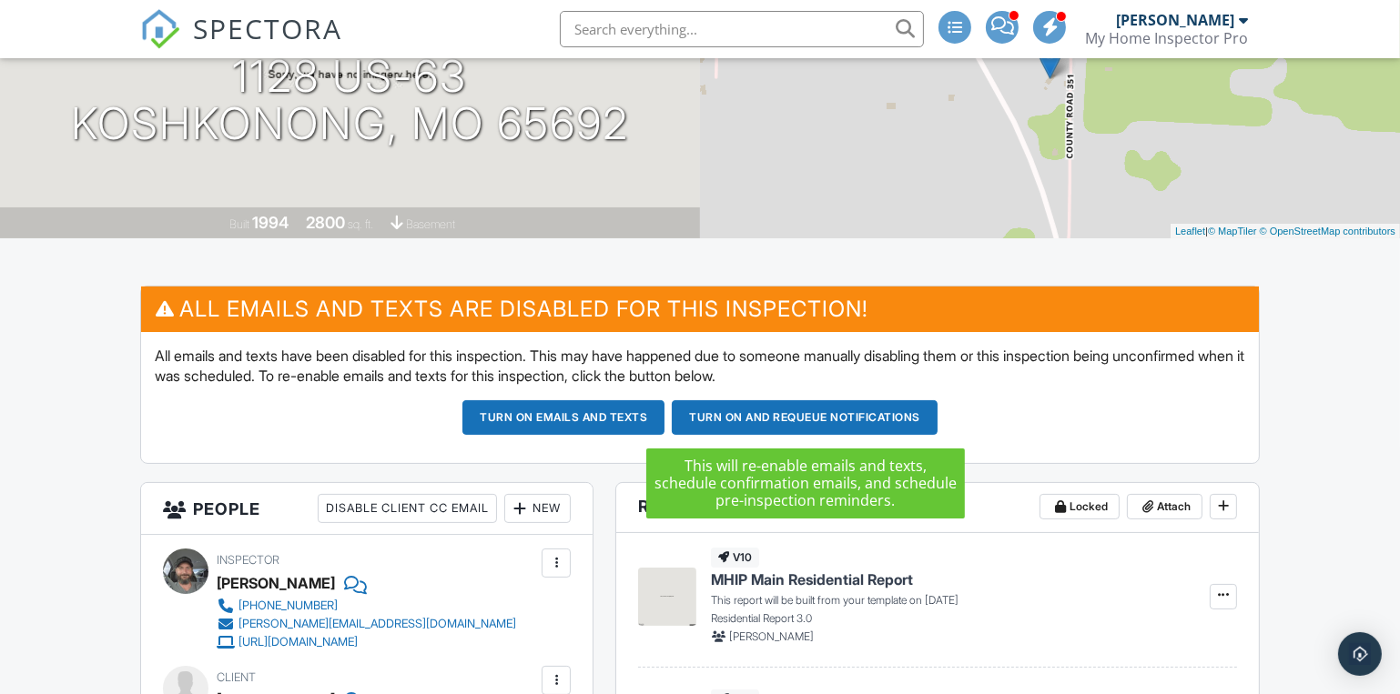
click at [767, 417] on button "Turn on and Requeue Notifications" at bounding box center [805, 417] width 266 height 35
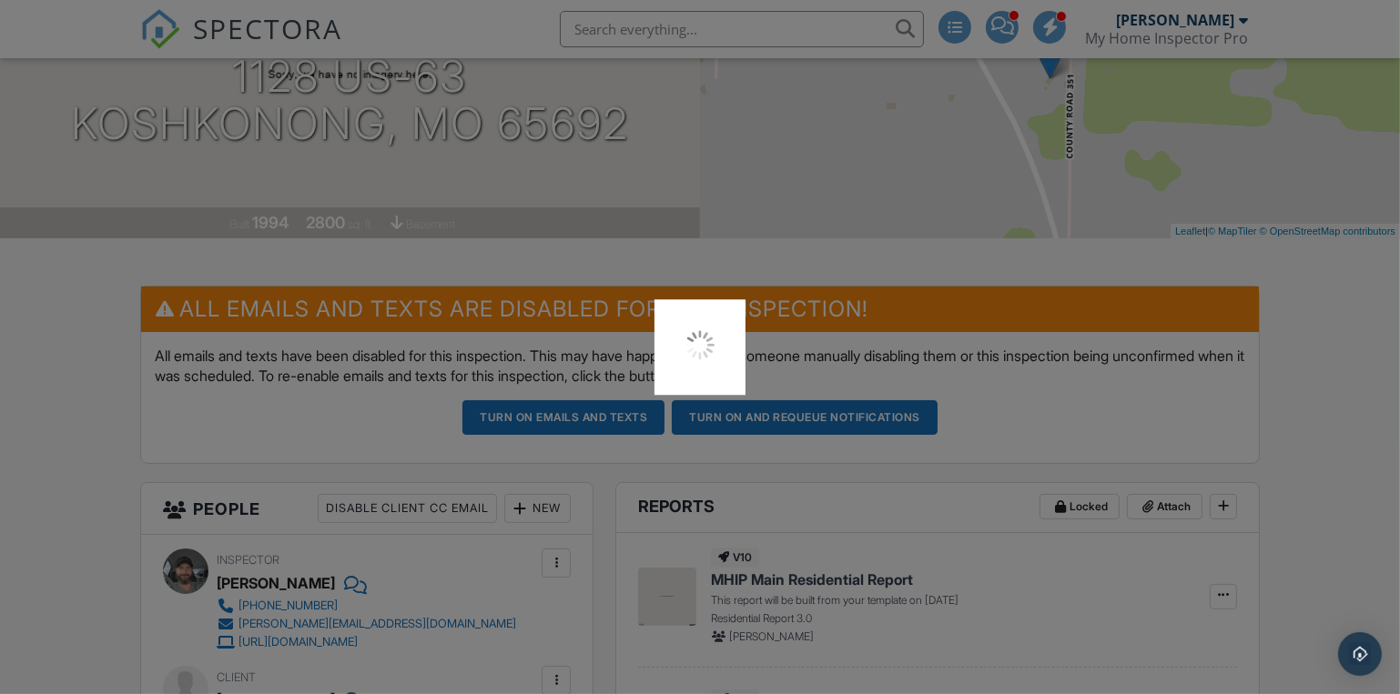
scroll to position [0, 0]
